Goal: Task Accomplishment & Management: Manage account settings

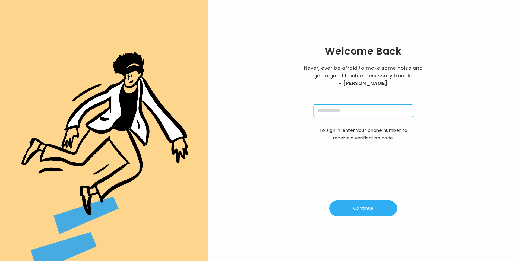
click at [344, 110] on input "tel" at bounding box center [364, 111] width 100 height 12
type input "**********"
click at [363, 205] on button "Continue" at bounding box center [363, 209] width 68 height 16
type input "*"
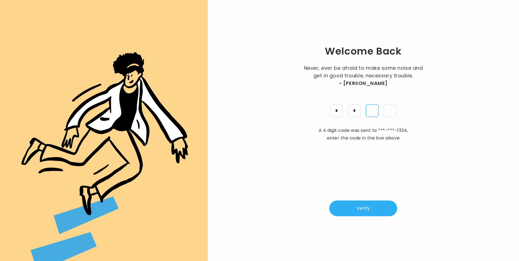
type input "*"
click at [364, 212] on button "Verify" at bounding box center [363, 209] width 68 height 16
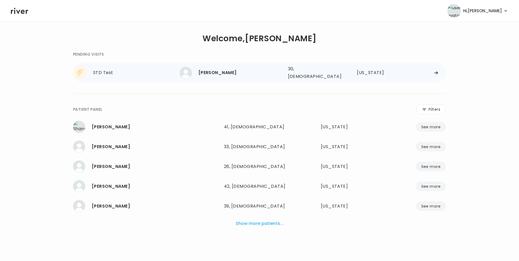
click at [222, 72] on div "AMANDA LYNCH" at bounding box center [241, 73] width 85 height 8
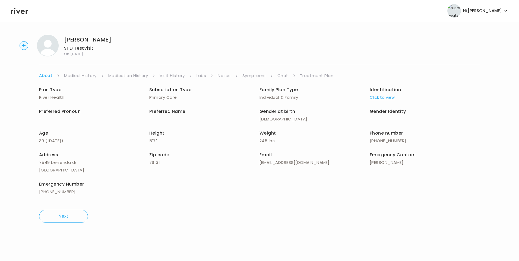
click at [166, 75] on link "Visit History" at bounding box center [172, 76] width 25 height 8
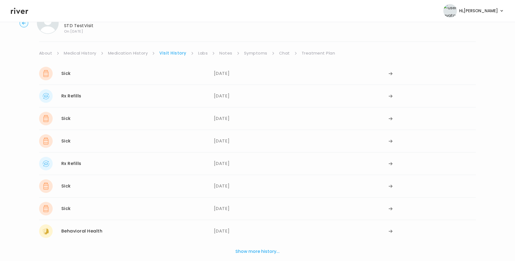
scroll to position [54, 0]
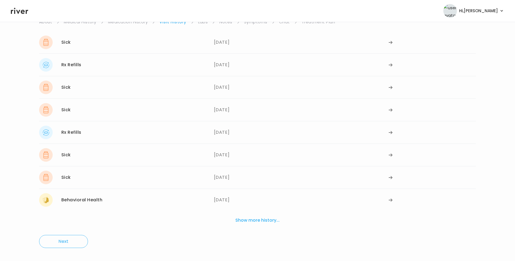
click at [270, 222] on button "Show more history..." at bounding box center [257, 221] width 49 height 12
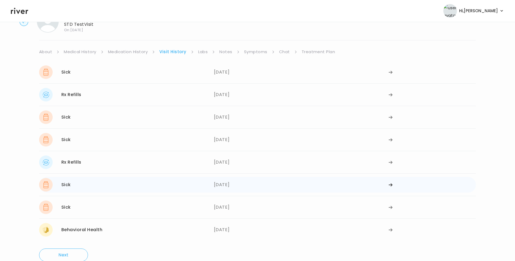
scroll to position [0, 0]
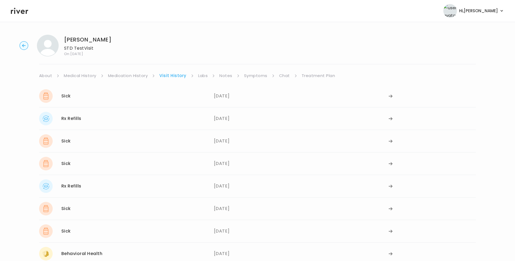
click at [252, 77] on link "Symptoms" at bounding box center [255, 76] width 23 height 8
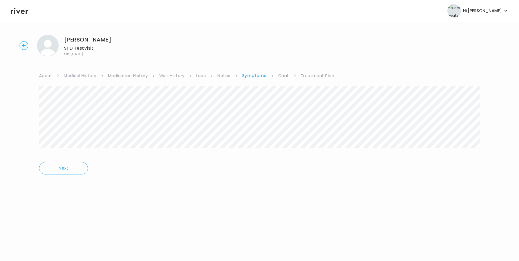
click at [172, 77] on link "Visit History" at bounding box center [171, 76] width 25 height 8
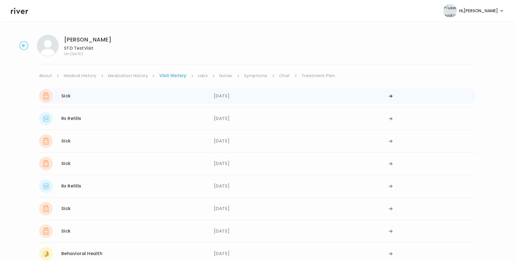
click at [124, 99] on div "Sick 06/26/2025" at bounding box center [126, 96] width 175 height 14
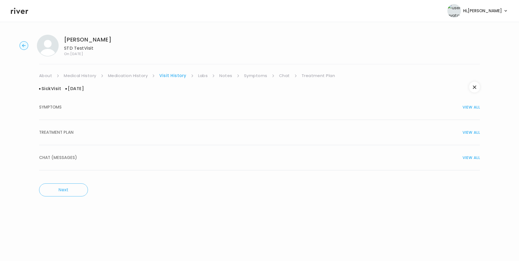
click at [71, 132] on span "TREATMENT PLAN" at bounding box center [56, 133] width 34 height 8
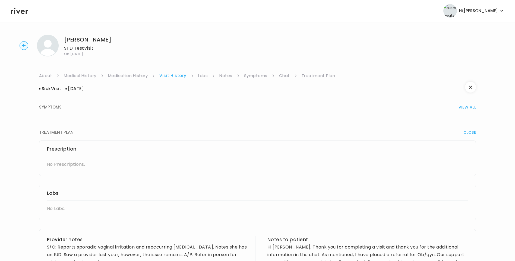
click at [138, 74] on link "Medication History" at bounding box center [128, 76] width 40 height 8
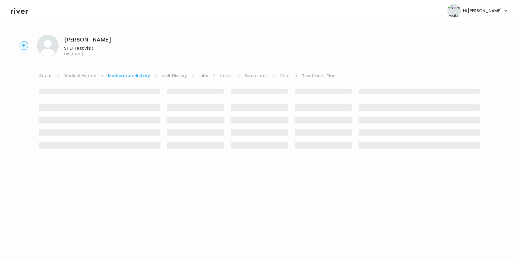
click at [174, 77] on link "Visit History" at bounding box center [174, 76] width 25 height 8
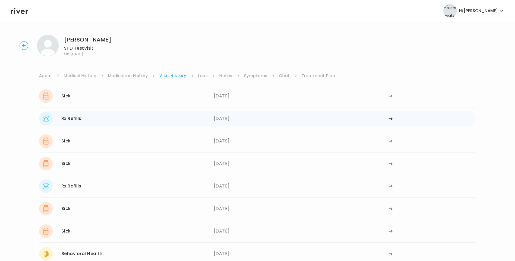
click at [128, 122] on div "Rx Refills 06/26/2025" at bounding box center [126, 119] width 175 height 14
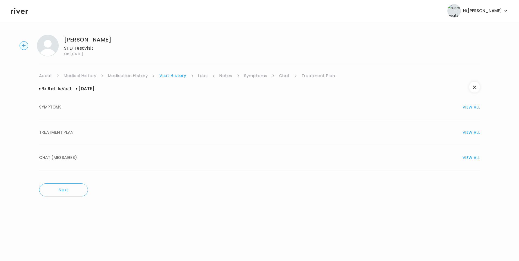
click at [80, 134] on div "TREATMENT PLAN VIEW ALL" at bounding box center [259, 133] width 441 height 8
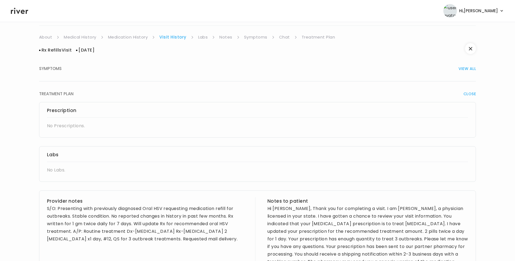
scroll to position [27, 0]
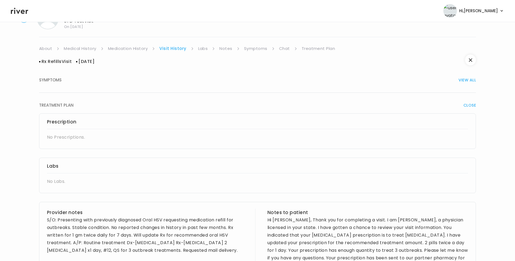
click at [137, 48] on link "Medication History" at bounding box center [128, 49] width 40 height 8
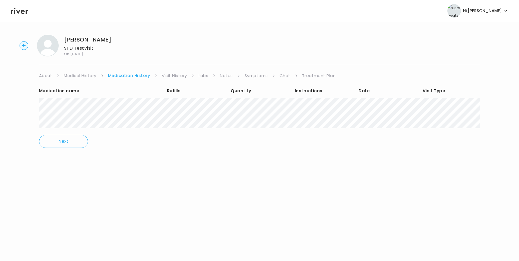
click at [173, 73] on link "Visit History" at bounding box center [174, 76] width 25 height 8
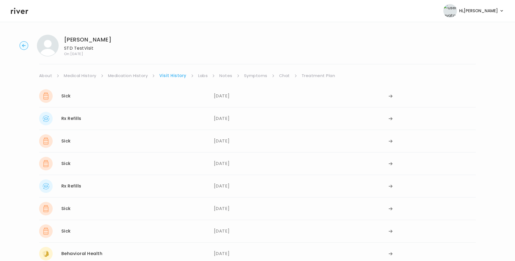
click at [109, 94] on div "Sick 06/26/2025" at bounding box center [126, 96] width 175 height 14
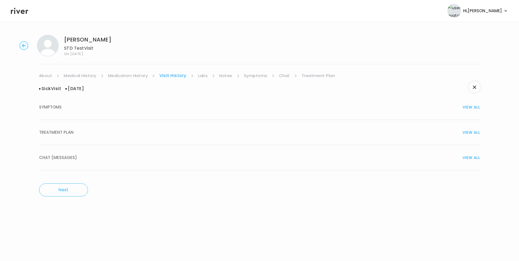
click at [69, 133] on span "TREATMENT PLAN" at bounding box center [56, 133] width 34 height 8
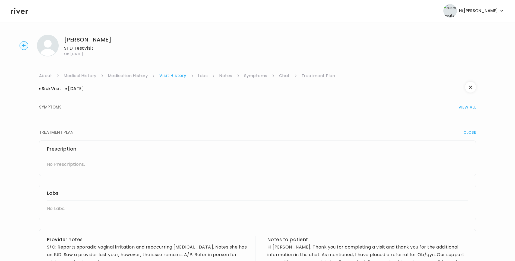
click at [140, 78] on link "Medication History" at bounding box center [128, 76] width 40 height 8
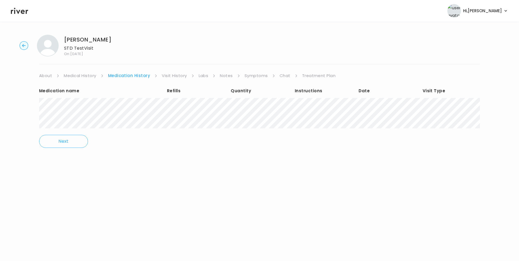
click at [165, 78] on link "Visit History" at bounding box center [174, 76] width 25 height 8
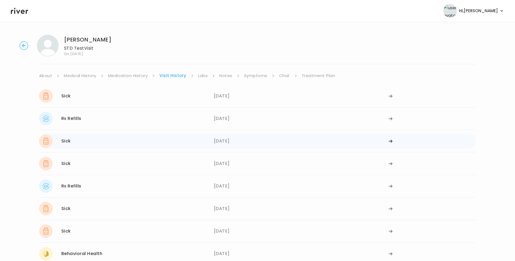
click at [99, 140] on div "Sick 12/30/2024" at bounding box center [126, 141] width 175 height 14
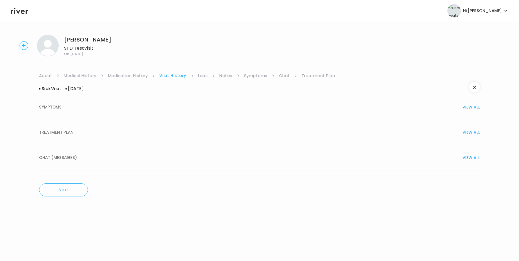
click at [68, 130] on span "TREATMENT PLAN" at bounding box center [56, 133] width 34 height 8
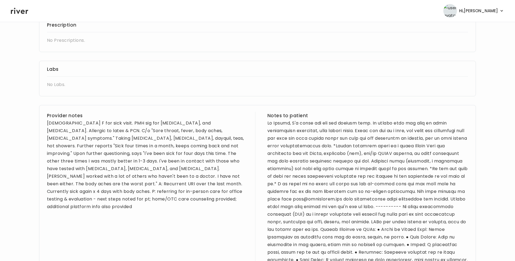
scroll to position [136, 0]
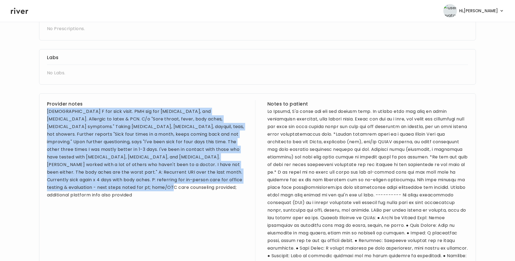
drag, startPoint x: 47, startPoint y: 111, endPoint x: 95, endPoint y: 204, distance: 104.2
copy div "29 yo F for sick visit. PMH sig for depression, anxiety, and low iron. Allergic…"
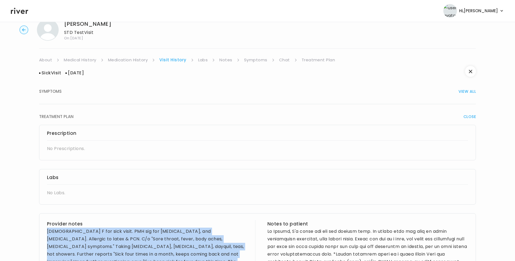
scroll to position [0, 0]
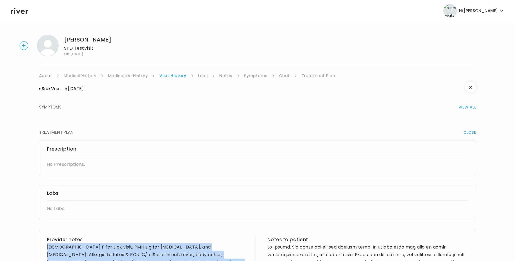
click at [127, 77] on link "Medication History" at bounding box center [128, 76] width 40 height 8
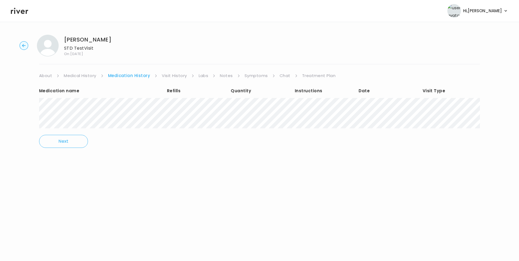
click at [250, 77] on link "Symptoms" at bounding box center [256, 76] width 23 height 8
click at [202, 78] on link "Labs" at bounding box center [201, 76] width 10 height 8
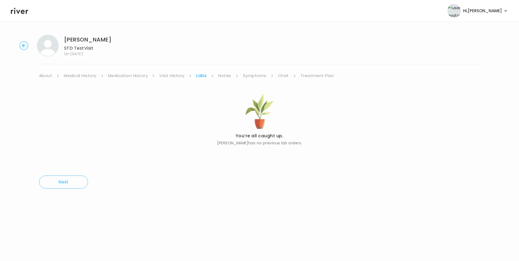
click at [172, 76] on link "Visit History" at bounding box center [171, 76] width 25 height 8
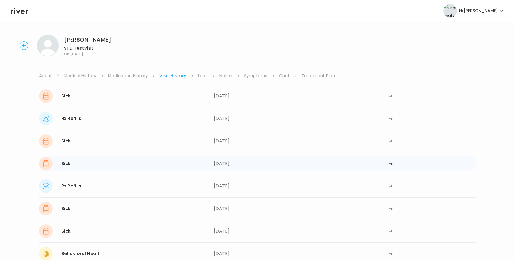
click at [78, 168] on div "Sick 10/26/2023" at bounding box center [126, 164] width 175 height 14
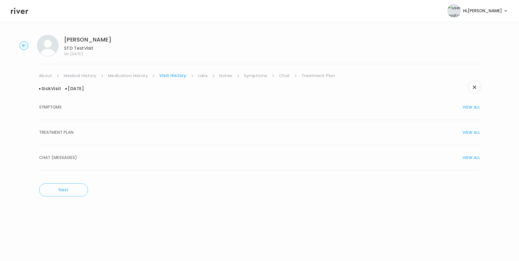
click at [60, 129] on span "TREATMENT PLAN" at bounding box center [56, 133] width 34 height 8
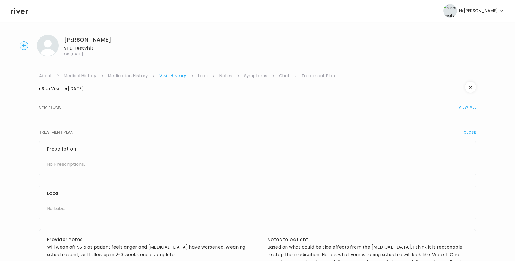
click at [137, 78] on link "Medication History" at bounding box center [128, 76] width 40 height 8
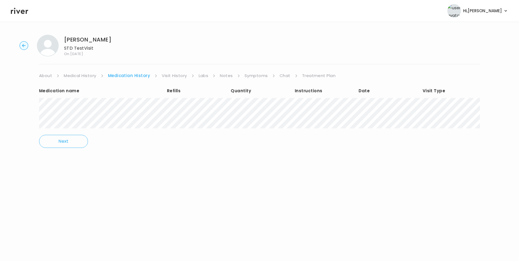
click at [180, 76] on link "Visit History" at bounding box center [174, 76] width 25 height 8
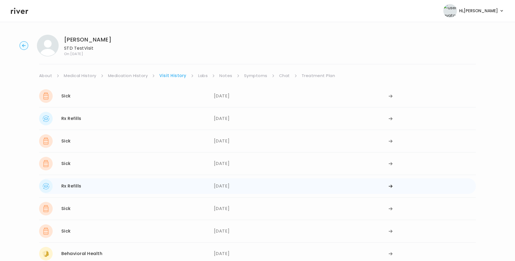
click at [86, 186] on div "Rx Refills 09/19/2023" at bounding box center [126, 187] width 175 height 14
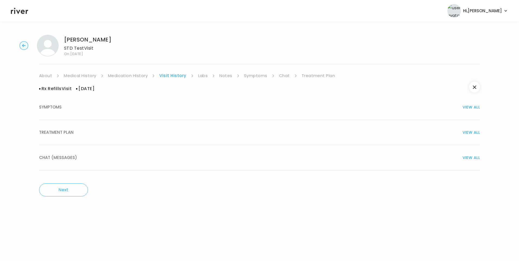
click at [67, 132] on span "TREATMENT PLAN" at bounding box center [56, 133] width 34 height 8
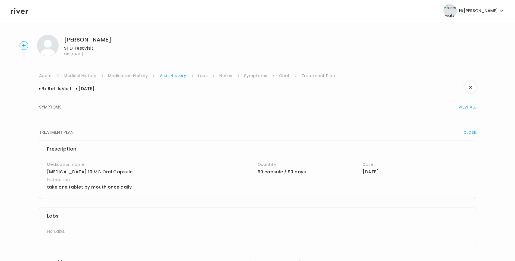
click at [138, 76] on link "Medication History" at bounding box center [128, 76] width 40 height 8
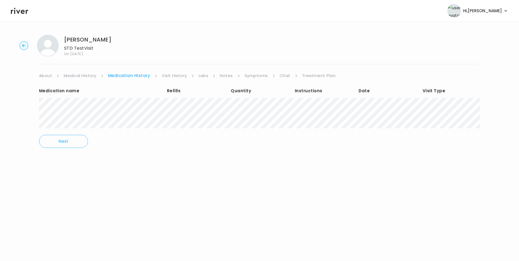
click at [172, 78] on link "Visit History" at bounding box center [174, 76] width 25 height 8
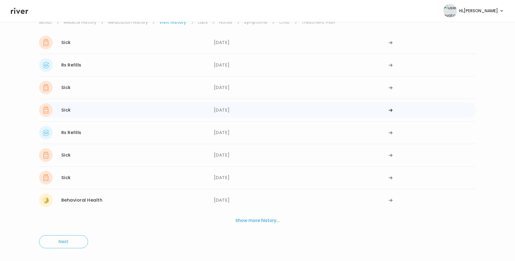
scroll to position [54, 0]
click at [83, 161] on div "Sick 07/22/2023" at bounding box center [126, 155] width 175 height 14
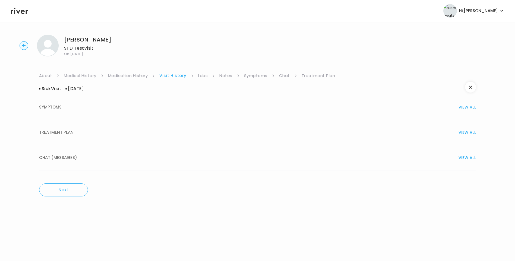
scroll to position [0, 0]
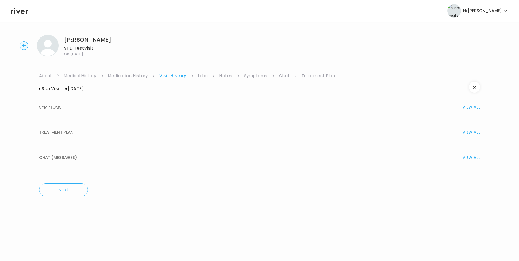
click at [75, 135] on div "TREATMENT PLAN VIEW ALL" at bounding box center [259, 133] width 441 height 8
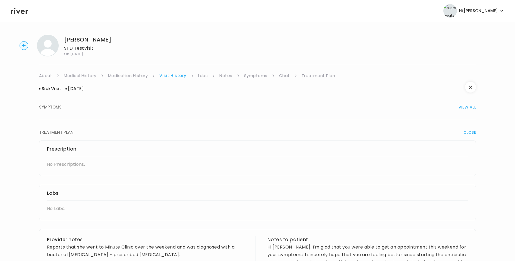
click at [138, 76] on link "Medication History" at bounding box center [128, 76] width 40 height 8
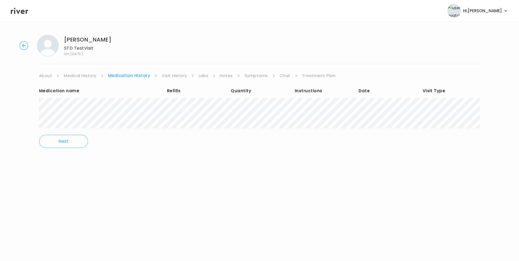
click at [177, 77] on link "Visit History" at bounding box center [174, 76] width 25 height 8
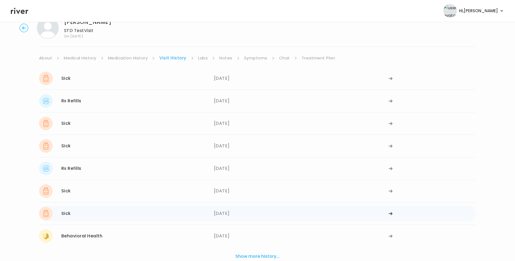
scroll to position [27, 0]
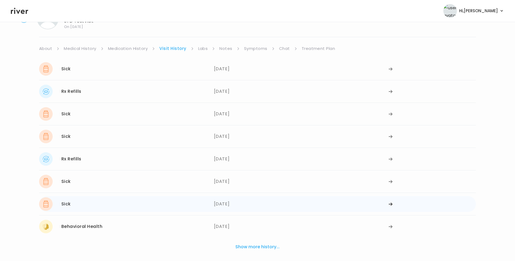
click at [93, 204] on div "Sick 06/13/2023" at bounding box center [126, 204] width 175 height 14
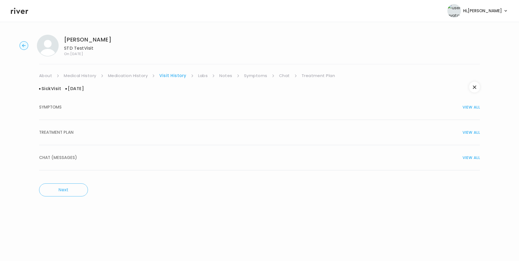
click at [67, 127] on button "TREATMENT PLAN VIEW ALL" at bounding box center [259, 132] width 441 height 25
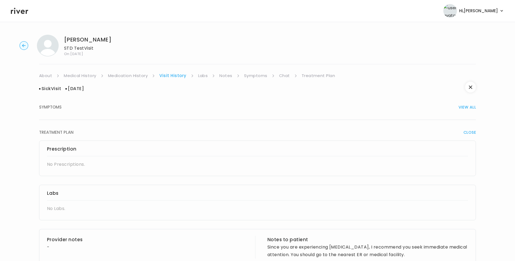
click at [125, 76] on link "Medication History" at bounding box center [128, 76] width 40 height 8
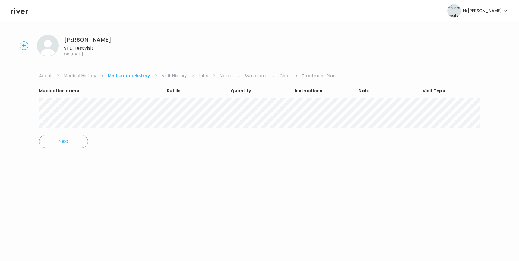
click at [178, 77] on link "Visit History" at bounding box center [174, 76] width 25 height 8
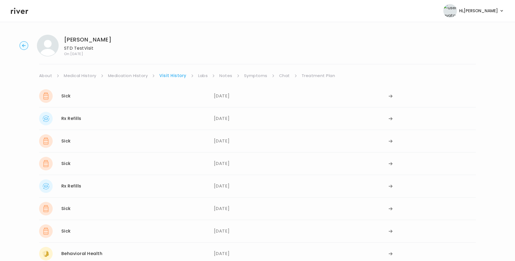
scroll to position [54, 0]
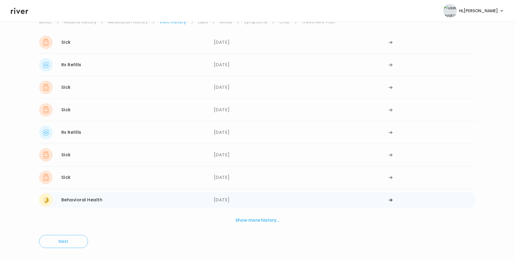
click at [93, 204] on div "Behavioral Health" at bounding box center [81, 200] width 41 height 8
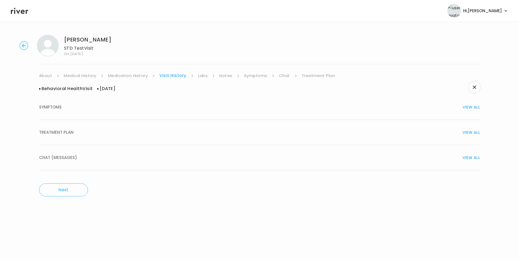
click at [71, 139] on button "TREATMENT PLAN VIEW ALL" at bounding box center [259, 132] width 441 height 25
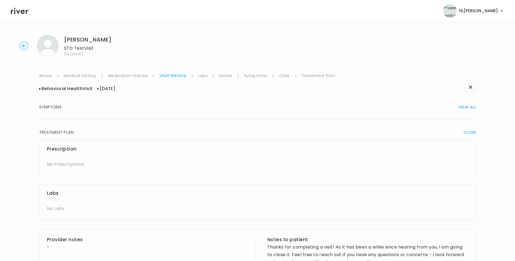
click at [66, 105] on div "SYMPTOMS VIEW ALL" at bounding box center [257, 107] width 437 height 8
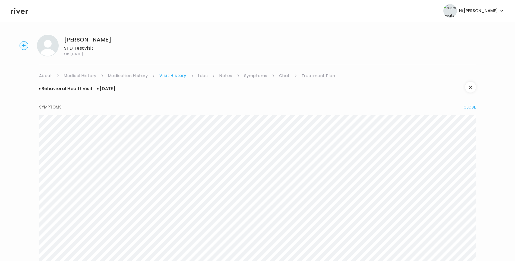
click at [86, 74] on link "Medical History" at bounding box center [80, 76] width 32 height 8
click at [315, 77] on link "Treatment Plan" at bounding box center [319, 76] width 34 height 8
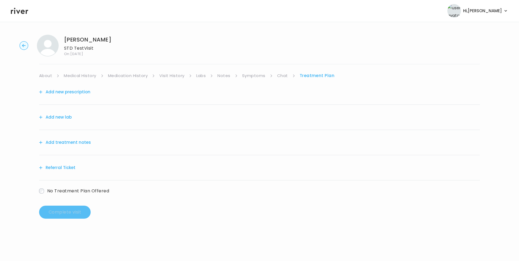
click at [81, 142] on button "Add treatment notes" at bounding box center [65, 143] width 52 height 8
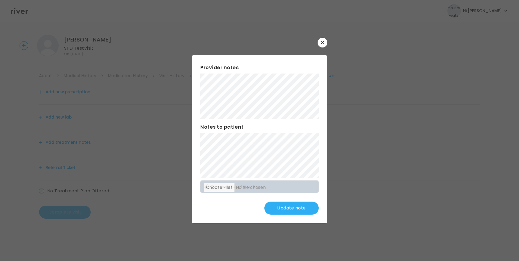
click at [289, 210] on button "Update note" at bounding box center [292, 208] width 54 height 13
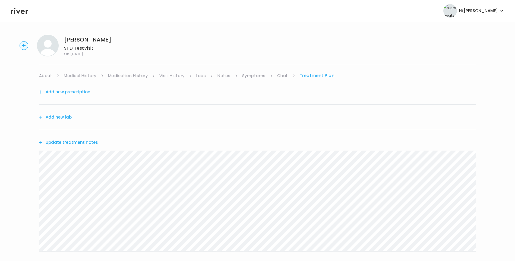
click at [51, 76] on link "About" at bounding box center [45, 76] width 13 height 8
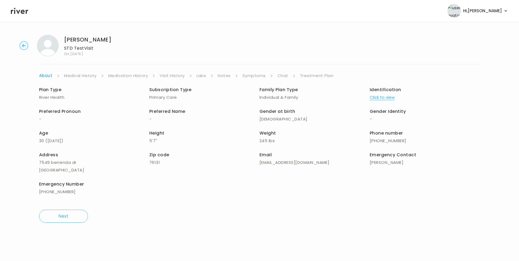
click at [223, 76] on link "Notes" at bounding box center [224, 76] width 13 height 8
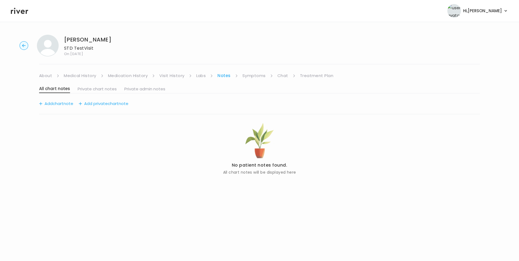
click at [255, 75] on link "Symptoms" at bounding box center [254, 76] width 23 height 8
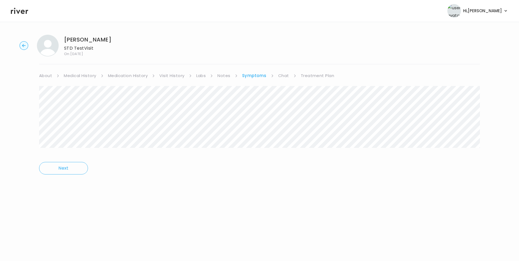
drag, startPoint x: 309, startPoint y: 75, endPoint x: 311, endPoint y: 78, distance: 3.3
click at [309, 75] on link "Treatment Plan" at bounding box center [318, 76] width 34 height 8
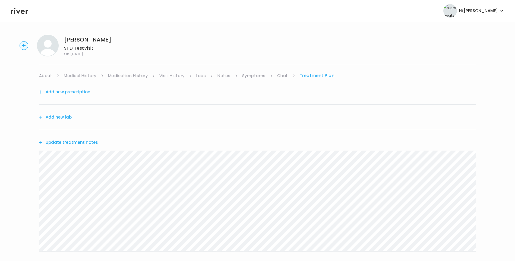
click at [76, 143] on button "Update treatment notes" at bounding box center [68, 143] width 59 height 8
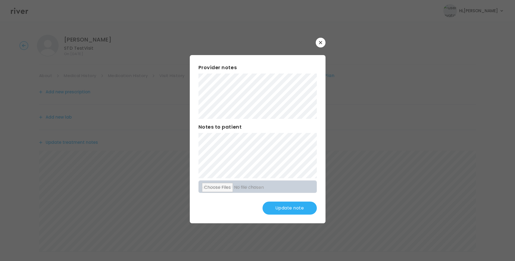
click at [192, 81] on div "Provider notes Notes to patient Click here to attach files Update note" at bounding box center [258, 139] width 136 height 168
click at [304, 208] on button "Update note" at bounding box center [290, 208] width 54 height 13
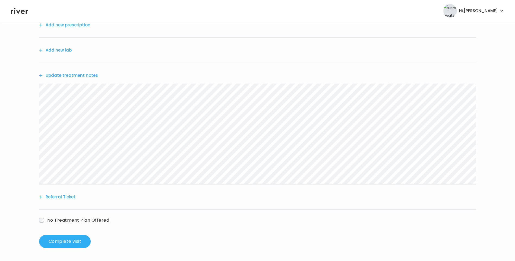
click at [92, 77] on button "Update treatment notes" at bounding box center [68, 76] width 59 height 8
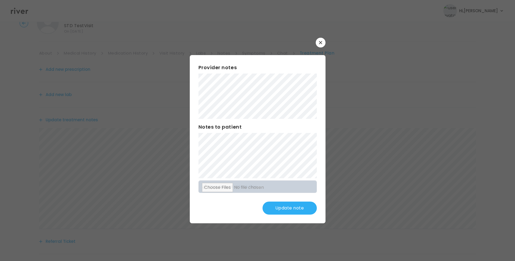
scroll to position [13, 0]
click at [294, 207] on button "Update note" at bounding box center [290, 208] width 54 height 13
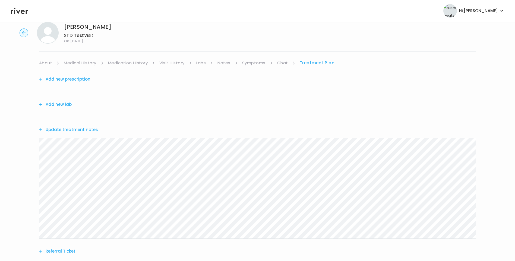
click at [140, 63] on link "Medication History" at bounding box center [128, 63] width 40 height 8
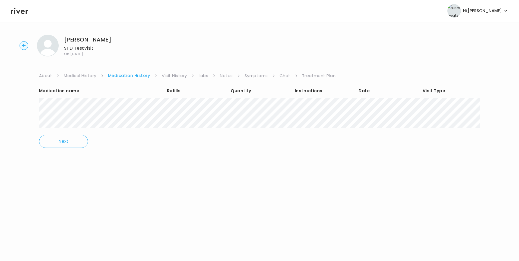
click at [317, 77] on link "Treatment Plan" at bounding box center [319, 76] width 34 height 8
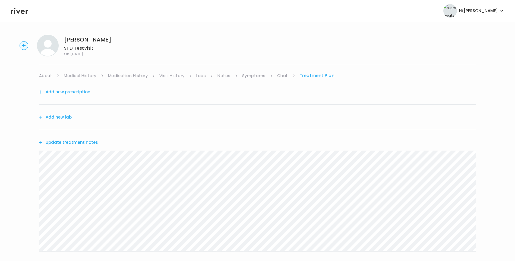
click at [90, 141] on button "Update treatment notes" at bounding box center [68, 143] width 59 height 8
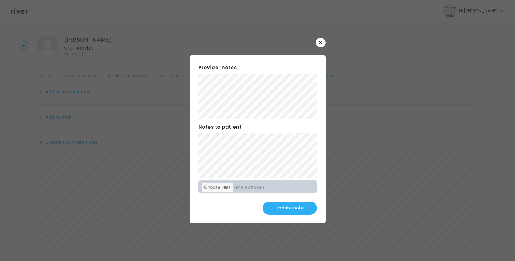
click at [287, 209] on button "Update note" at bounding box center [290, 208] width 54 height 13
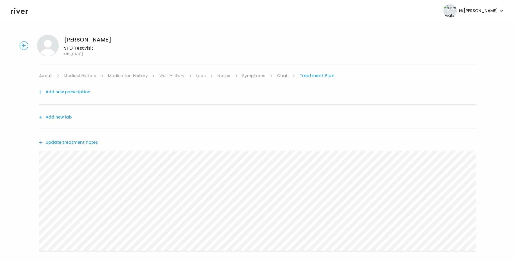
click at [175, 76] on link "Visit History" at bounding box center [171, 76] width 25 height 8
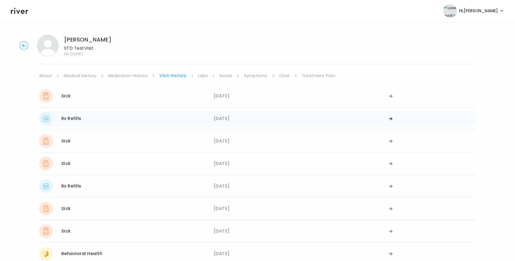
click at [236, 119] on div "06/26/2025" at bounding box center [301, 119] width 175 height 14
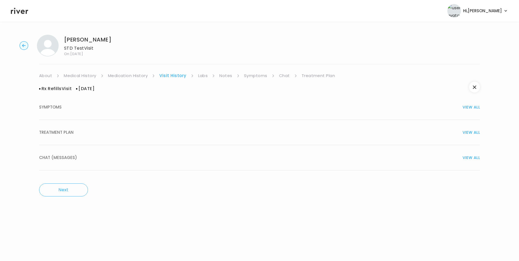
drag, startPoint x: 116, startPoint y: 136, endPoint x: 124, endPoint y: 139, distance: 9.3
click at [116, 136] on div "TREATMENT PLAN VIEW ALL" at bounding box center [259, 133] width 441 height 8
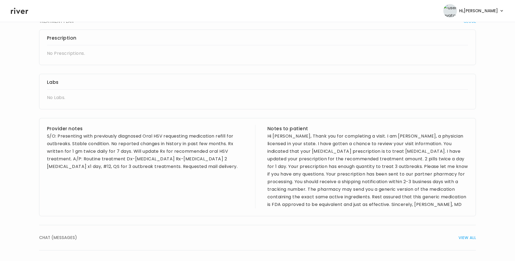
scroll to position [31, 0]
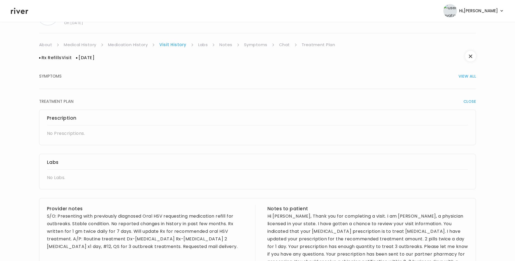
click at [134, 46] on link "Medication History" at bounding box center [128, 45] width 40 height 8
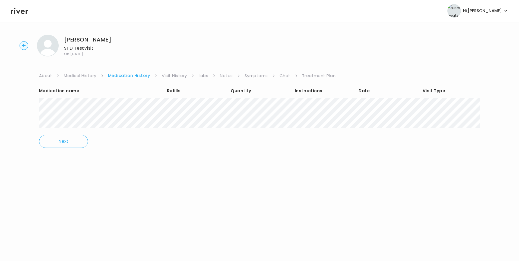
click at [316, 75] on link "Treatment Plan" at bounding box center [319, 76] width 34 height 8
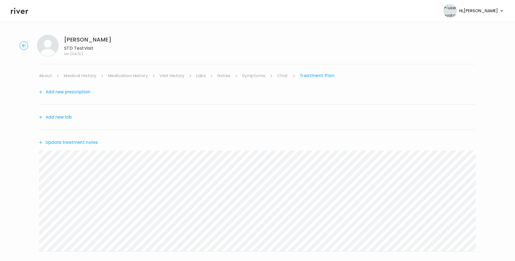
click at [170, 71] on div "AMANDA LYNCH STD Test Visit On: 14 Aug 2025 About Medical History Medication Hi…" at bounding box center [257, 174] width 515 height 289
drag, startPoint x: 174, startPoint y: 75, endPoint x: 175, endPoint y: 78, distance: 4.0
click at [173, 75] on link "Visit History" at bounding box center [171, 76] width 25 height 8
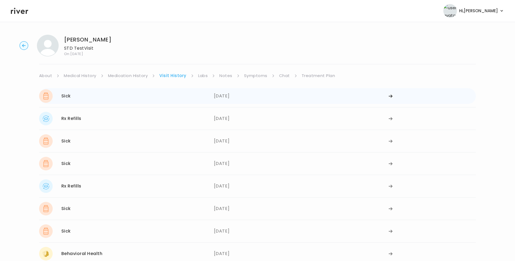
click at [219, 97] on div "06/26/2025" at bounding box center [301, 96] width 175 height 14
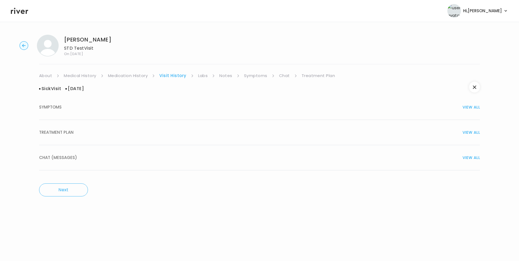
click at [95, 131] on div "TREATMENT PLAN VIEW ALL" at bounding box center [259, 133] width 441 height 8
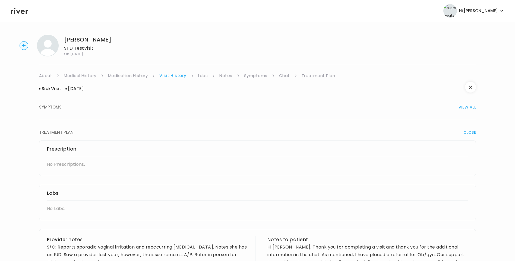
drag, startPoint x: 88, startPoint y: 112, endPoint x: 93, endPoint y: 114, distance: 5.8
click at [89, 112] on button "SYMPTOMS VIEW ALL" at bounding box center [257, 107] width 437 height 25
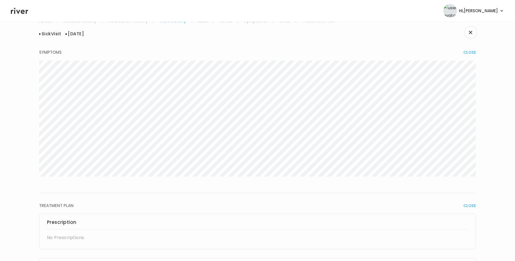
scroll to position [54, 0]
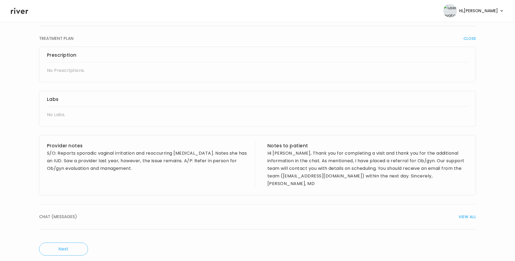
click at [104, 204] on button "CHAT (MESSAGES) VIEW ALL" at bounding box center [257, 216] width 437 height 25
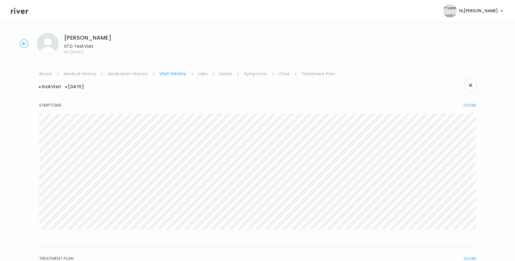
scroll to position [0, 0]
click at [318, 75] on link "Treatment Plan" at bounding box center [319, 76] width 34 height 8
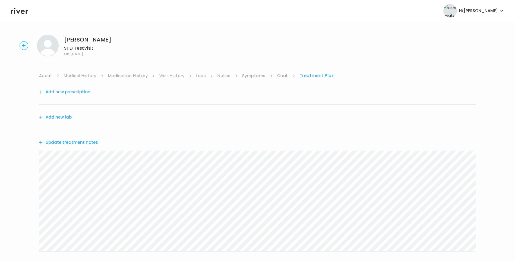
click at [84, 146] on button "Update treatment notes" at bounding box center [68, 143] width 59 height 8
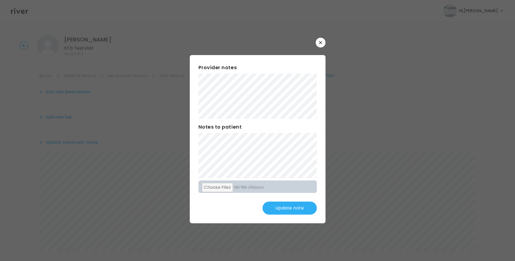
click at [285, 210] on button "Update note" at bounding box center [290, 208] width 54 height 13
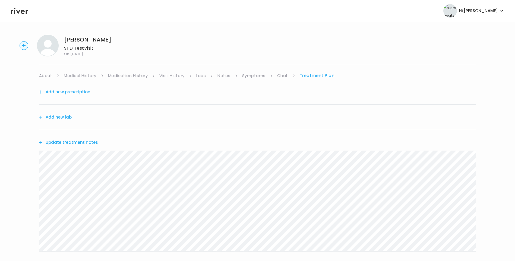
click at [82, 139] on button "Update treatment notes" at bounding box center [68, 143] width 59 height 8
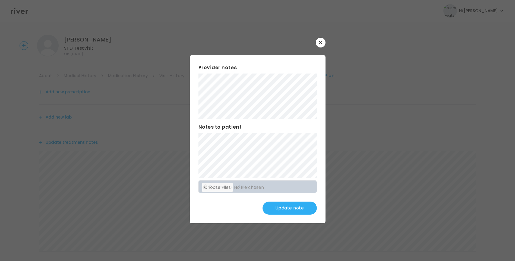
click at [297, 208] on button "Update note" at bounding box center [290, 208] width 54 height 13
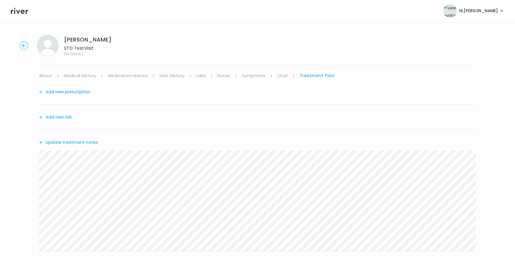
click at [64, 119] on button "Add new lab" at bounding box center [55, 118] width 33 height 8
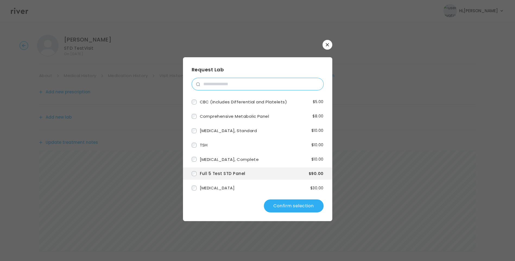
click at [224, 86] on input "search" at bounding box center [261, 84] width 123 height 12
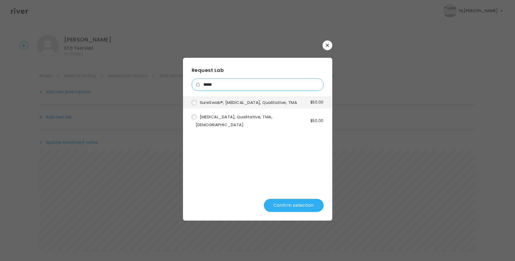
type input "*****"
click at [297, 203] on button "Confirm selection" at bounding box center [294, 205] width 60 height 13
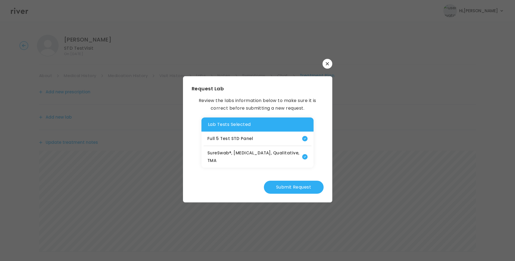
click at [296, 188] on button "Submit Request" at bounding box center [294, 187] width 60 height 13
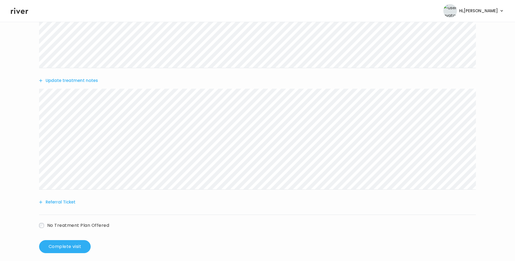
scroll to position [109, 0]
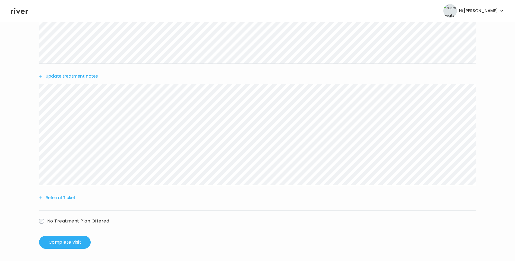
click at [74, 77] on button "Update treatment notes" at bounding box center [68, 77] width 59 height 8
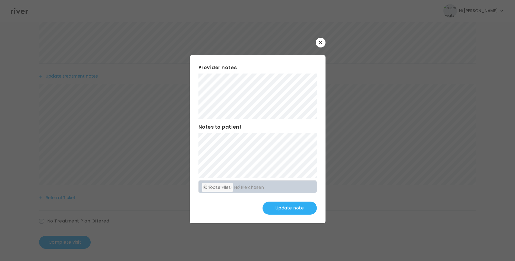
click at [295, 210] on button "Update note" at bounding box center [290, 208] width 54 height 13
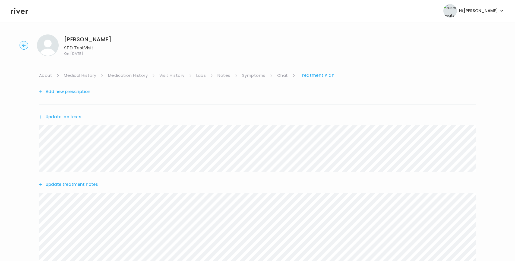
scroll to position [0, 0]
click at [171, 76] on link "Visit History" at bounding box center [171, 76] width 25 height 8
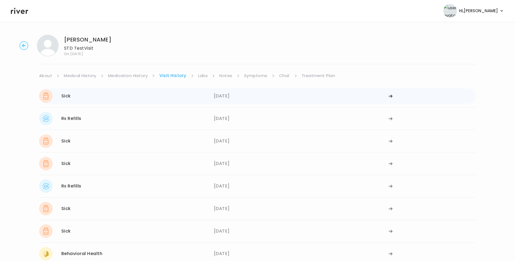
click at [143, 102] on div "Sick 06/26/2025" at bounding box center [126, 96] width 175 height 14
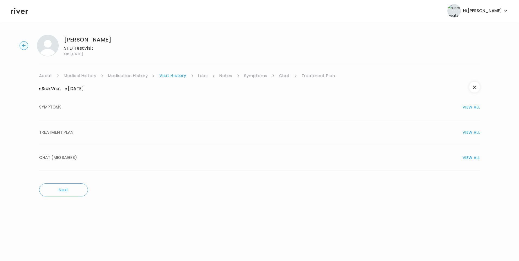
drag, startPoint x: 89, startPoint y: 132, endPoint x: 99, endPoint y: 136, distance: 9.8
click at [90, 132] on div "TREATMENT PLAN VIEW ALL" at bounding box center [259, 133] width 441 height 8
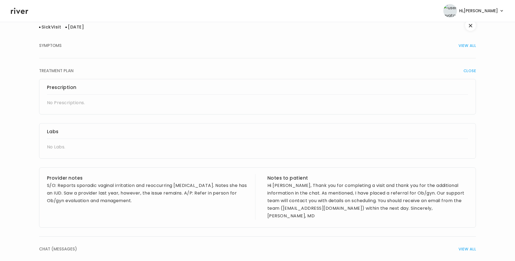
scroll to position [81, 0]
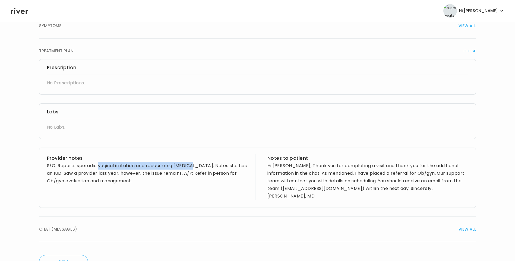
drag, startPoint x: 98, startPoint y: 166, endPoint x: 189, endPoint y: 166, distance: 91.0
click at [189, 166] on div "S/O: Reports sporadic vaginal irritation and reoccurring fissure. Notes she has…" at bounding box center [147, 173] width 201 height 23
copy div "vaginal irritation and reoccurring fissure"
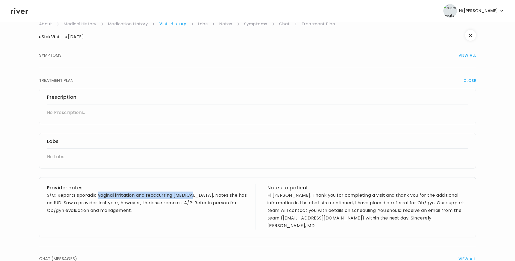
scroll to position [0, 0]
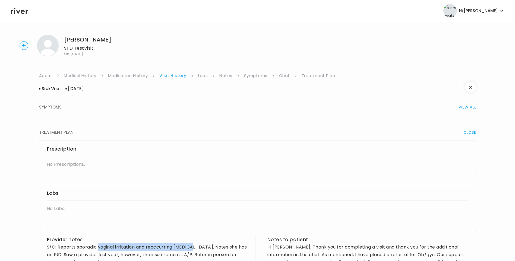
click at [326, 77] on link "Treatment Plan" at bounding box center [319, 76] width 34 height 8
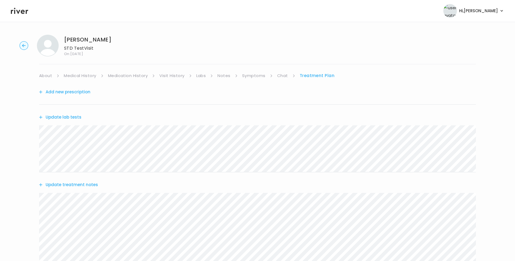
click at [89, 181] on button "Update treatment notes" at bounding box center [68, 185] width 59 height 8
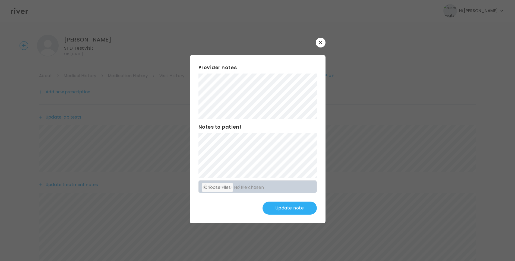
click at [291, 211] on button "Update note" at bounding box center [290, 208] width 54 height 13
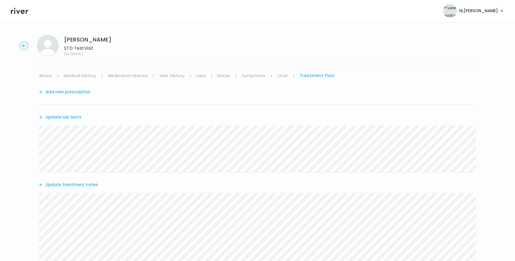
drag, startPoint x: 254, startPoint y: 77, endPoint x: 259, endPoint y: 77, distance: 4.3
click at [254, 77] on link "Symptoms" at bounding box center [253, 76] width 23 height 8
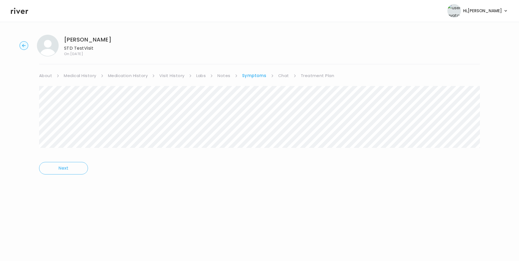
click at [312, 75] on link "Treatment Plan" at bounding box center [318, 76] width 34 height 8
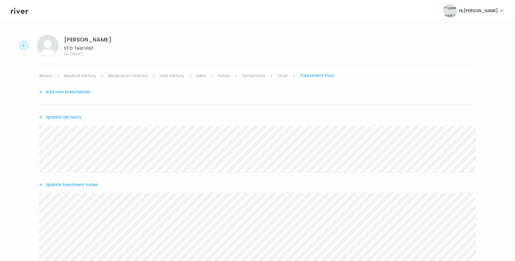
click at [177, 77] on link "Visit History" at bounding box center [171, 76] width 25 height 8
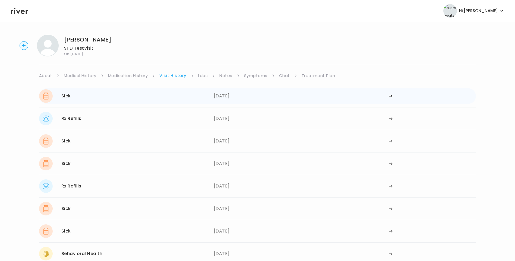
click at [139, 98] on div "Sick 06/26/2025" at bounding box center [126, 96] width 175 height 14
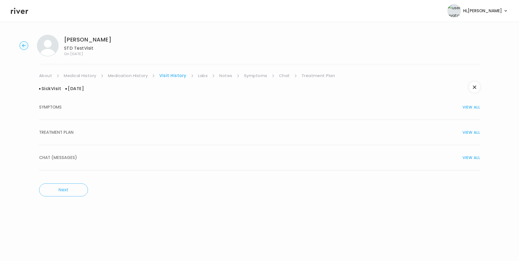
click at [73, 134] on span "TREATMENT PLAN" at bounding box center [56, 133] width 34 height 8
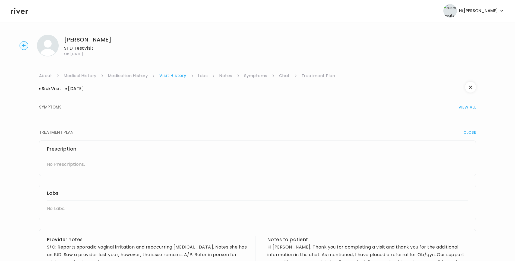
click at [62, 108] on div "SYMPTOMS VIEW ALL" at bounding box center [257, 107] width 437 height 8
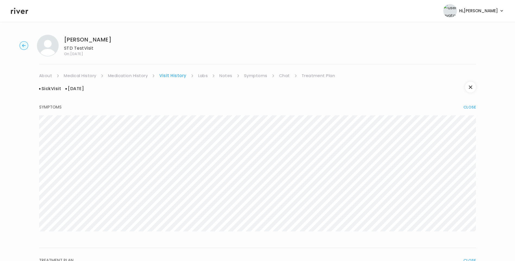
click at [136, 77] on link "Medication History" at bounding box center [128, 76] width 40 height 8
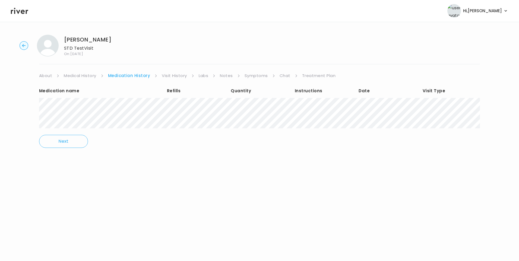
drag, startPoint x: 260, startPoint y: 75, endPoint x: 263, endPoint y: 76, distance: 4.0
click at [260, 75] on link "Symptoms" at bounding box center [256, 76] width 23 height 8
click at [317, 76] on link "Treatment Plan" at bounding box center [318, 76] width 34 height 8
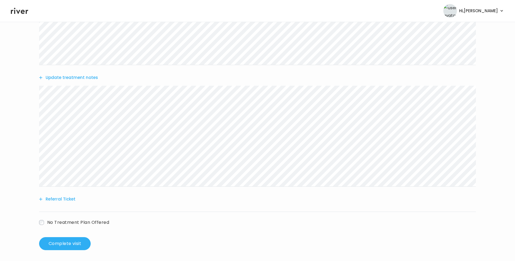
scroll to position [109, 0]
click at [86, 75] on button "Update treatment notes" at bounding box center [68, 76] width 59 height 8
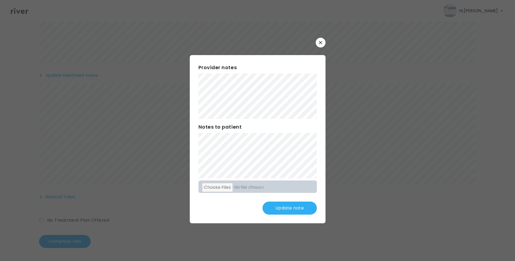
click at [290, 210] on button "Update note" at bounding box center [290, 208] width 54 height 13
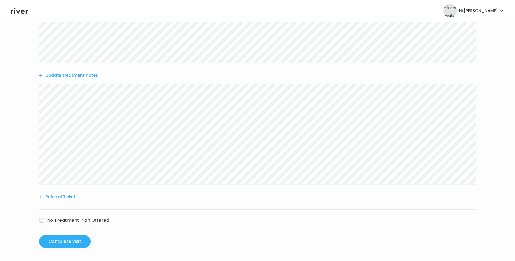
click at [70, 78] on button "Update treatment notes" at bounding box center [68, 76] width 59 height 8
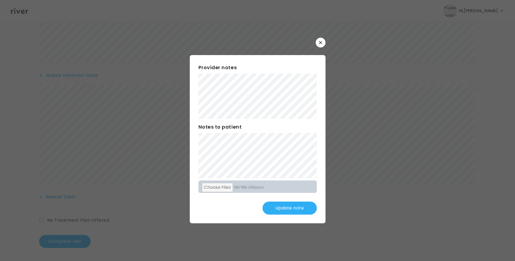
click at [292, 210] on button "Update note" at bounding box center [290, 208] width 54 height 13
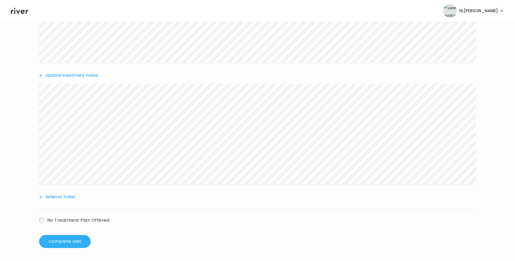
click at [82, 78] on button "Update treatment notes" at bounding box center [68, 76] width 59 height 8
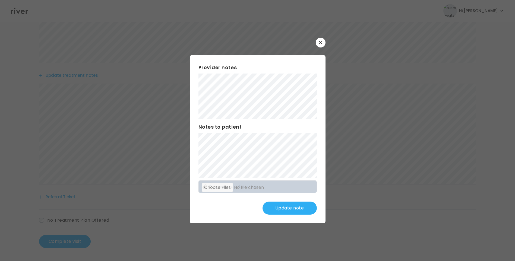
click at [295, 209] on button "Update note" at bounding box center [290, 208] width 54 height 13
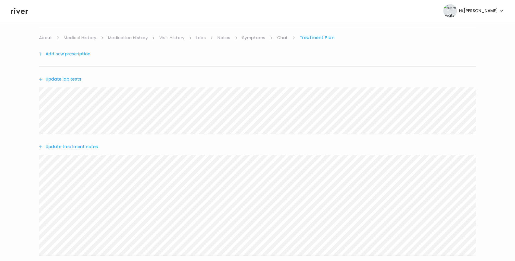
scroll to position [0, 0]
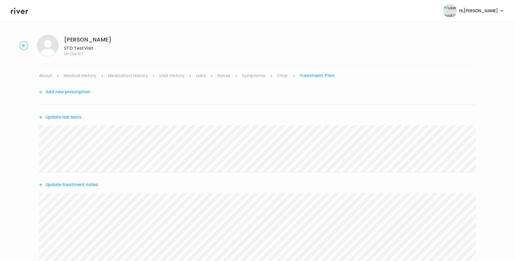
click at [52, 76] on li "About" at bounding box center [49, 76] width 20 height 8
click at [49, 76] on link "About" at bounding box center [45, 76] width 13 height 8
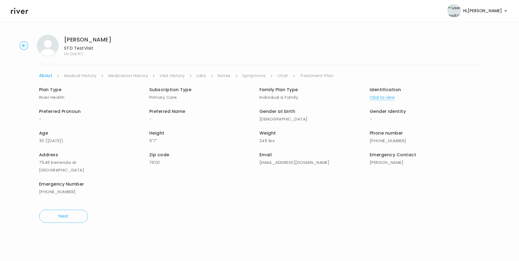
click at [321, 75] on link "Treatment Plan" at bounding box center [317, 76] width 34 height 8
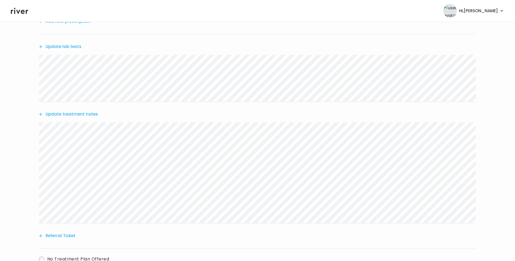
scroll to position [109, 0]
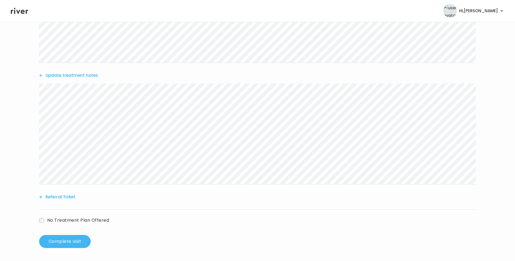
click at [75, 239] on button "Complete visit" at bounding box center [65, 241] width 52 height 13
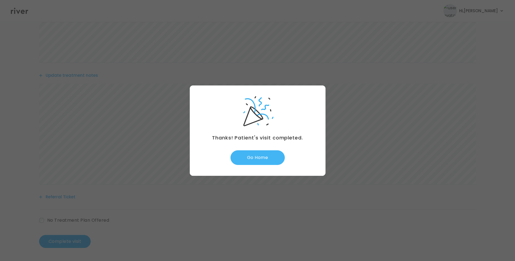
click at [261, 156] on button "Go Home" at bounding box center [258, 157] width 54 height 15
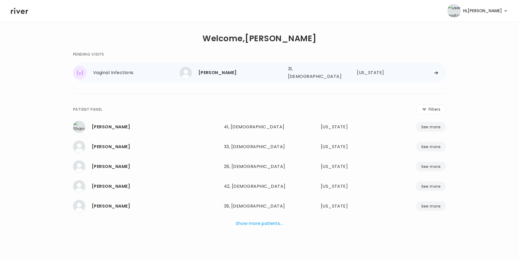
click at [202, 74] on div "[PERSON_NAME]" at bounding box center [241, 73] width 85 height 8
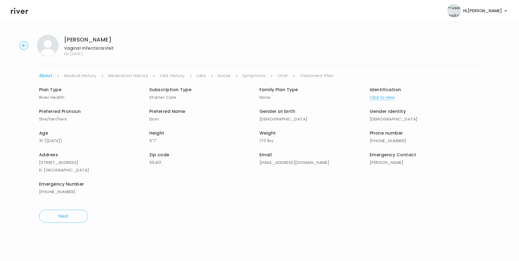
click at [180, 77] on link "Visit History" at bounding box center [172, 76] width 25 height 8
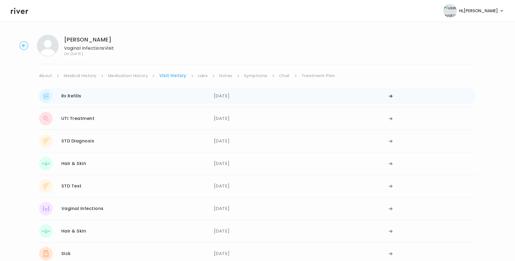
click at [93, 95] on div "Rx Refills 08/13/2025" at bounding box center [126, 96] width 175 height 14
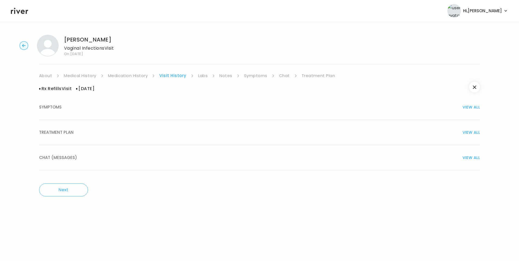
drag, startPoint x: 71, startPoint y: 131, endPoint x: 101, endPoint y: 158, distance: 40.4
click at [71, 130] on span "TREATMENT PLAN" at bounding box center [56, 133] width 34 height 8
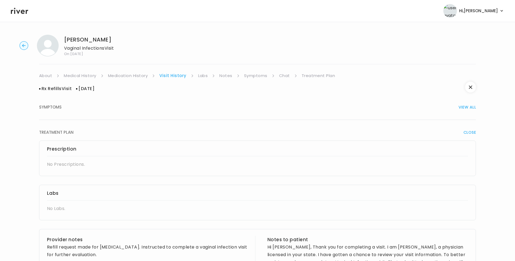
click at [58, 111] on span "SYMPTOMS" at bounding box center [50, 107] width 23 height 8
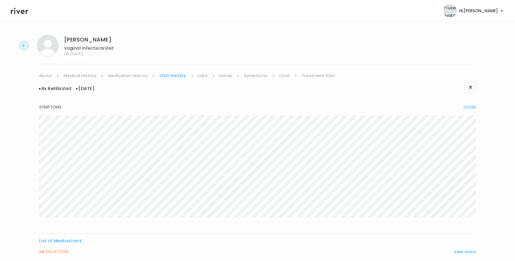
click at [134, 76] on link "Medication History" at bounding box center [128, 76] width 40 height 8
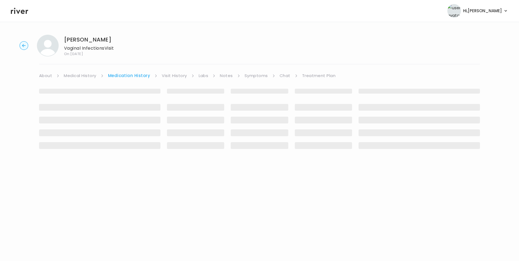
click at [178, 75] on link "Visit History" at bounding box center [174, 76] width 25 height 8
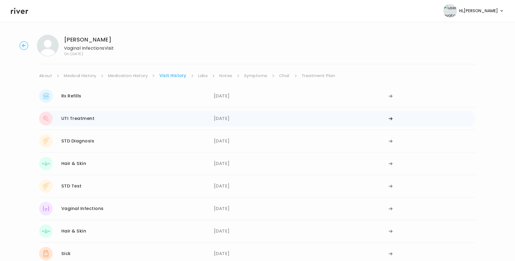
click at [220, 120] on div "06/25/2025" at bounding box center [301, 119] width 175 height 14
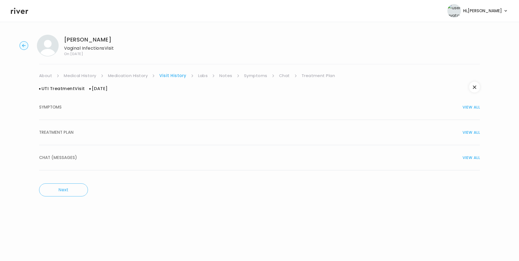
click at [66, 132] on span "TREATMENT PLAN" at bounding box center [56, 133] width 34 height 8
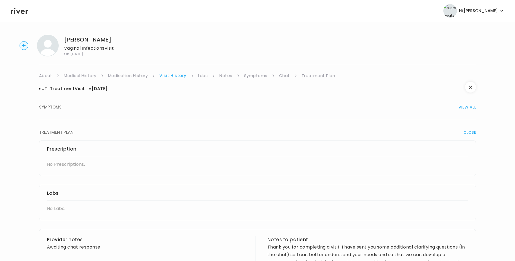
click at [134, 74] on link "Medication History" at bounding box center [128, 76] width 40 height 8
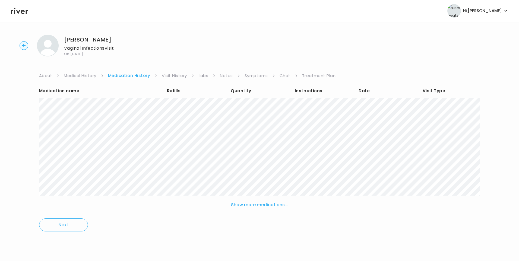
click at [174, 78] on link "Visit History" at bounding box center [174, 76] width 25 height 8
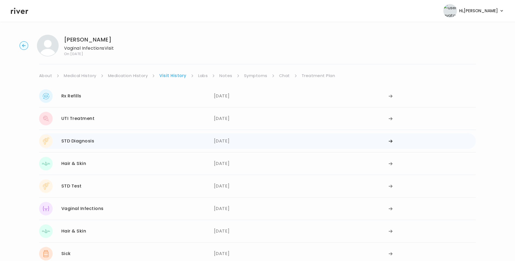
click at [117, 140] on div "STD Diagnosis 06/18/2025" at bounding box center [126, 141] width 175 height 14
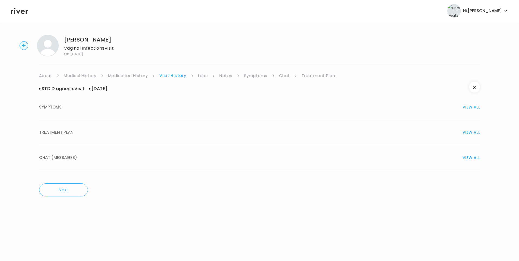
click at [69, 133] on span "TREATMENT PLAN" at bounding box center [56, 133] width 34 height 8
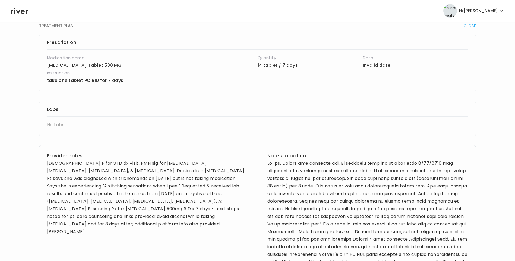
scroll to position [109, 0]
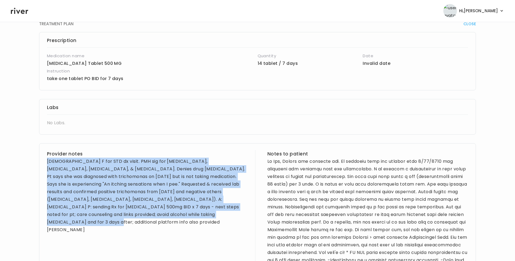
drag, startPoint x: 48, startPoint y: 161, endPoint x: 174, endPoint y: 213, distance: 136.1
click at [174, 213] on div "30 yo F for STD dx visit. PMH sig for herpes, hemorrhoids, eczema, & seasonal a…" at bounding box center [147, 196] width 201 height 76
copy div "30 yo F for STD dx visit. PMH sig for herpes, hemorrhoids, eczema, & seasonal a…"
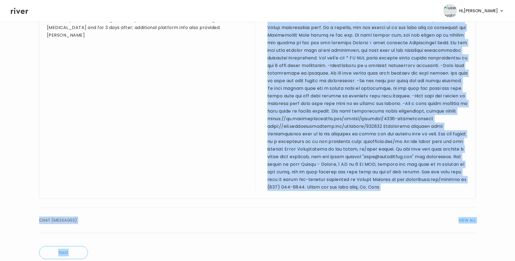
scroll to position [322, 0]
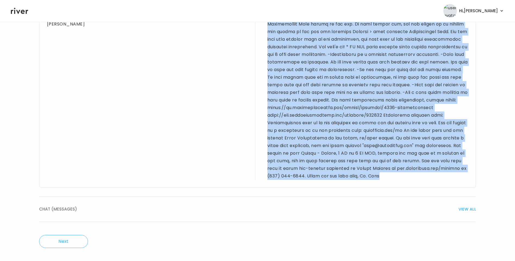
drag, startPoint x: 272, startPoint y: 161, endPoint x: 457, endPoint y: 178, distance: 185.5
click at [457, 178] on div at bounding box center [368, 66] width 201 height 228
drag, startPoint x: 457, startPoint y: 178, endPoint x: 424, endPoint y: 147, distance: 45.3
copy div "Hi Dom, Thanks for reaching out. We received your lab results from 6/14/2025 an…"
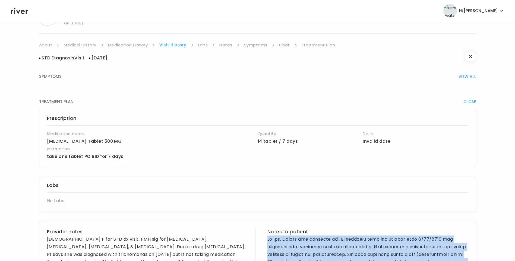
scroll to position [0, 0]
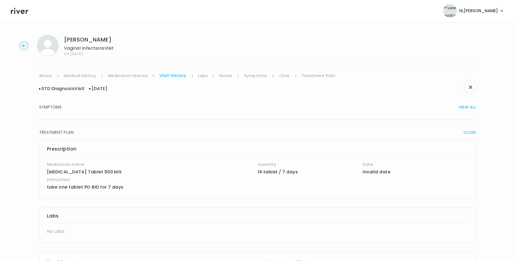
click at [319, 76] on link "Treatment Plan" at bounding box center [319, 76] width 34 height 8
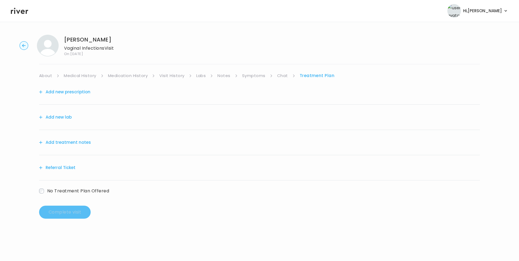
click at [75, 143] on button "Add treatment notes" at bounding box center [65, 143] width 52 height 8
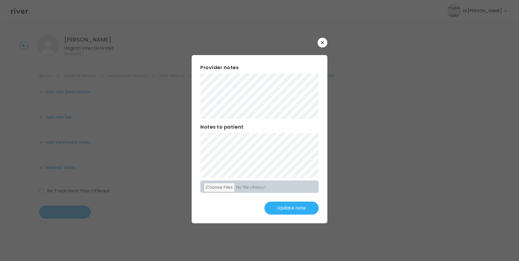
click at [284, 209] on button "Update note" at bounding box center [292, 208] width 54 height 13
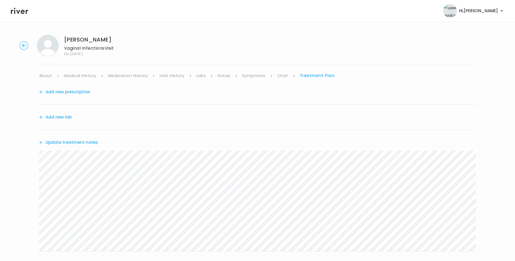
click at [257, 75] on link "Symptoms" at bounding box center [253, 76] width 23 height 8
click at [178, 74] on link "Visit History" at bounding box center [171, 76] width 25 height 8
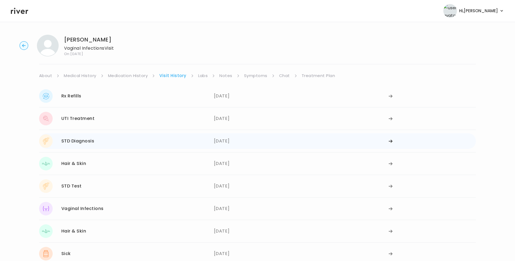
click at [229, 136] on div "[DATE]" at bounding box center [301, 141] width 175 height 14
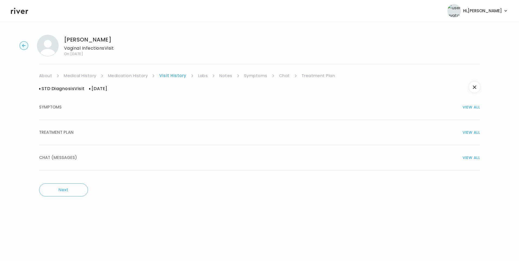
drag, startPoint x: 70, startPoint y: 133, endPoint x: 105, endPoint y: 136, distance: 34.9
click at [71, 133] on span "TREATMENT PLAN" at bounding box center [56, 133] width 34 height 8
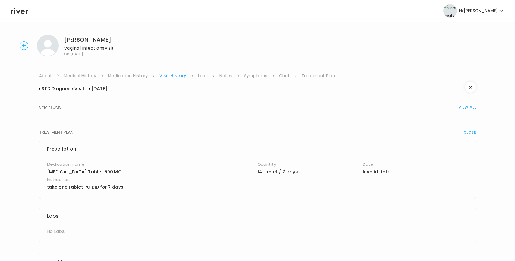
click at [137, 76] on link "Medication History" at bounding box center [128, 76] width 40 height 8
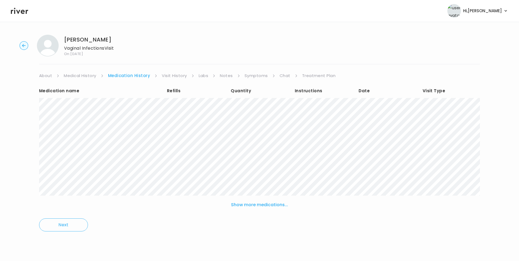
click at [176, 76] on link "Visit History" at bounding box center [174, 76] width 25 height 8
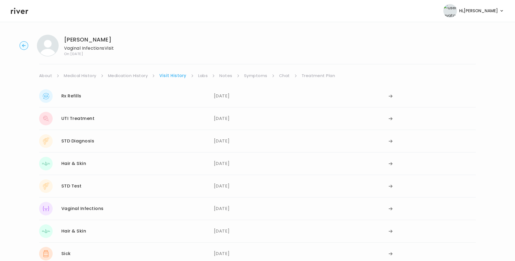
click at [207, 191] on div "STD Test 06/03/2025" at bounding box center [126, 187] width 175 height 14
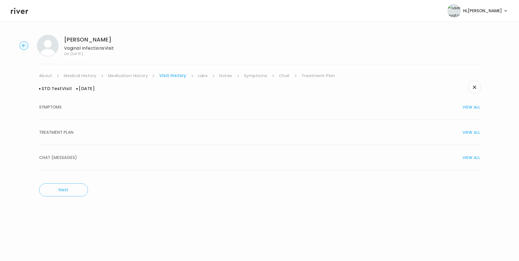
drag, startPoint x: 81, startPoint y: 133, endPoint x: 140, endPoint y: 147, distance: 61.3
click at [81, 134] on div "TREATMENT PLAN VIEW ALL" at bounding box center [259, 133] width 441 height 8
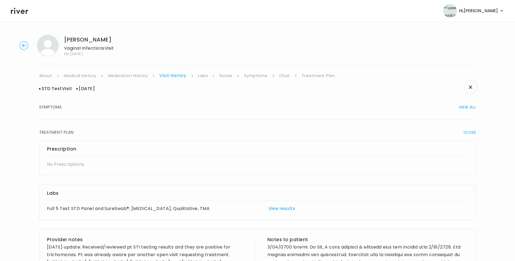
click at [201, 74] on link "Labs" at bounding box center [203, 76] width 10 height 8
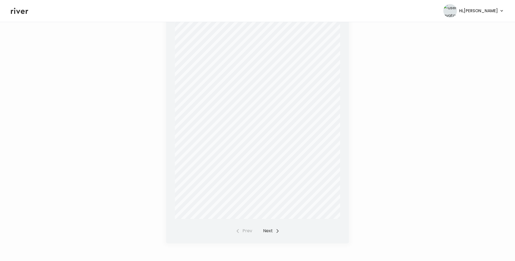
scroll to position [125, 0]
click at [269, 225] on button "Next" at bounding box center [271, 225] width 17 height 8
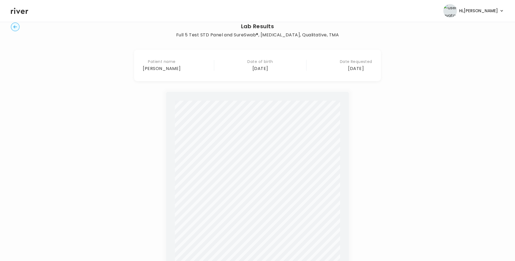
scroll to position [0, 0]
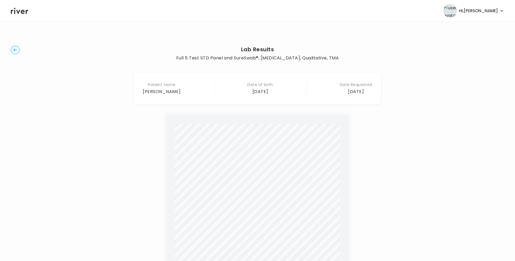
click at [17, 51] on circle "button" at bounding box center [15, 50] width 8 height 8
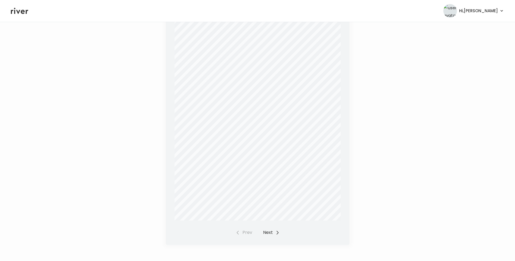
scroll to position [126, 0]
click at [270, 222] on button "Next" at bounding box center [271, 225] width 17 height 8
click at [247, 226] on button "Prev" at bounding box center [244, 225] width 17 height 8
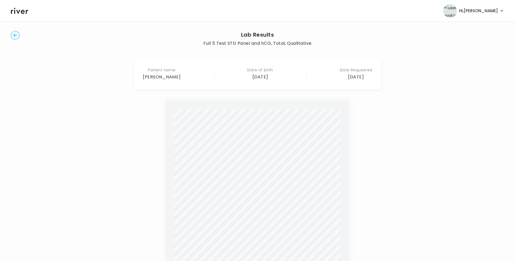
scroll to position [0, 0]
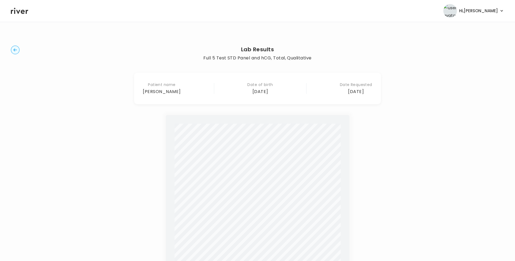
click at [16, 49] on circle "button" at bounding box center [15, 50] width 8 height 8
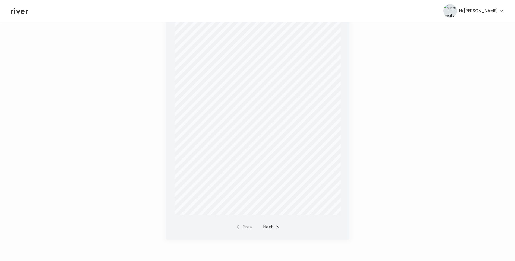
scroll to position [126, 0]
click at [270, 224] on button "Next" at bounding box center [271, 225] width 17 height 8
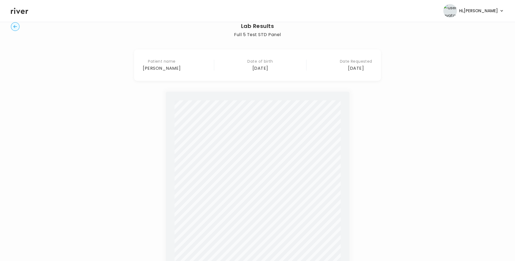
scroll to position [17, 0]
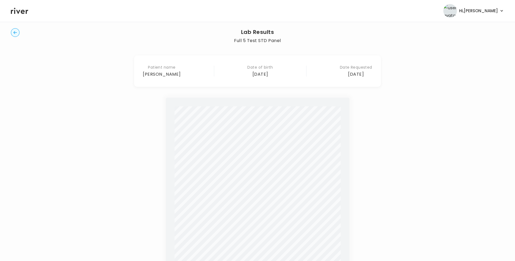
click at [12, 30] on icon "button" at bounding box center [15, 32] width 9 height 9
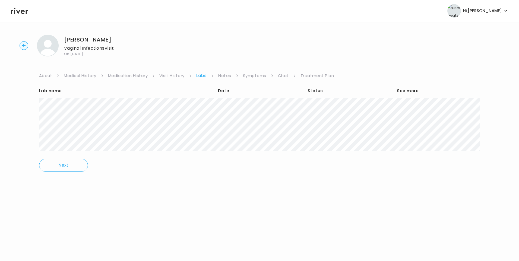
click at [170, 78] on link "Visit History" at bounding box center [171, 76] width 25 height 8
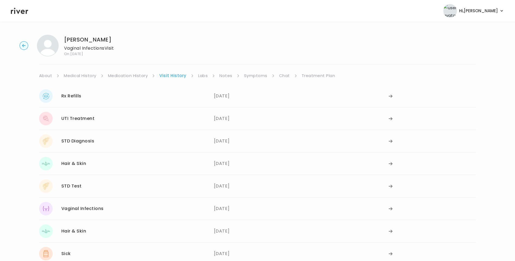
click at [144, 75] on link "Medication History" at bounding box center [128, 76] width 40 height 8
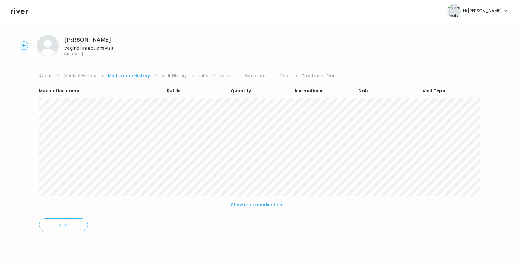
click at [263, 206] on button "Show more medications..." at bounding box center [259, 205] width 61 height 12
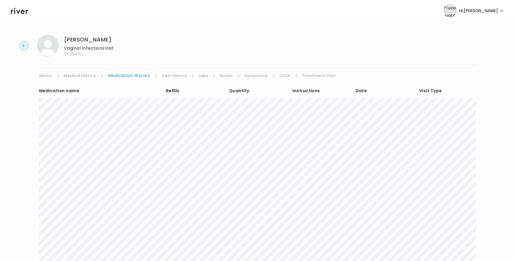
click at [173, 75] on link "Visit History" at bounding box center [174, 76] width 25 height 8
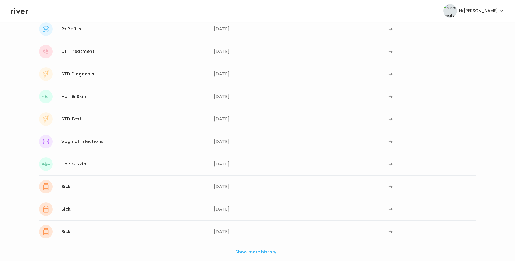
scroll to position [81, 0]
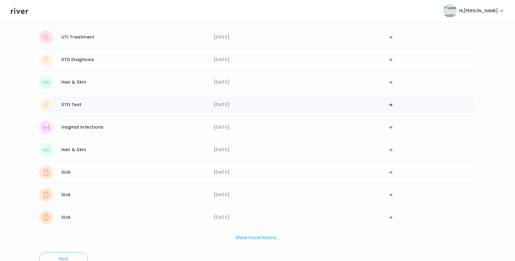
click at [124, 106] on div "STD Test 06/03/2025" at bounding box center [126, 105] width 175 height 14
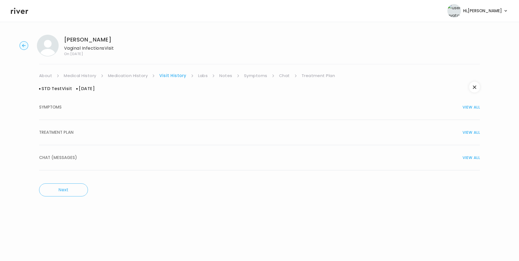
click at [78, 133] on div "TREATMENT PLAN VIEW ALL" at bounding box center [259, 133] width 441 height 8
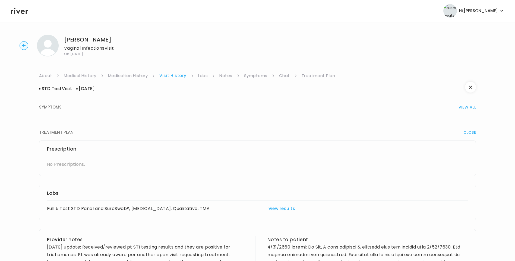
click at [141, 75] on link "Medication History" at bounding box center [128, 76] width 40 height 8
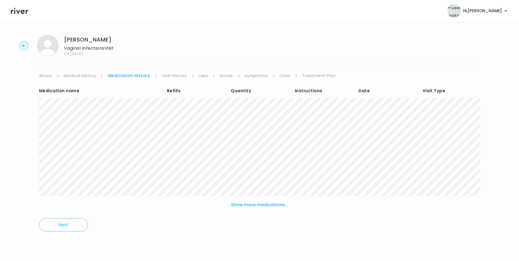
click at [178, 76] on link "Visit History" at bounding box center [174, 76] width 25 height 8
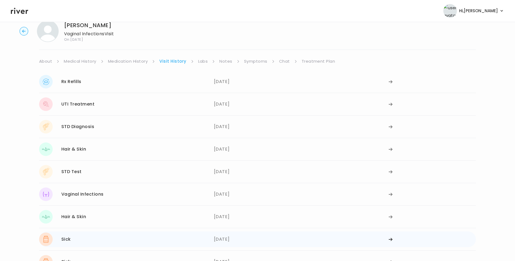
scroll to position [27, 0]
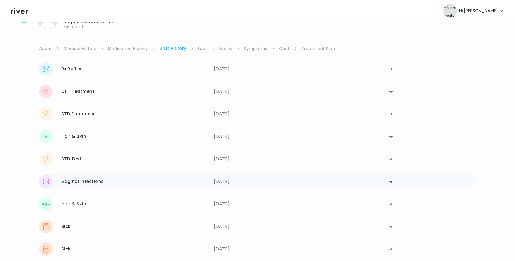
click at [224, 180] on div "06/03/2025" at bounding box center [301, 182] width 175 height 14
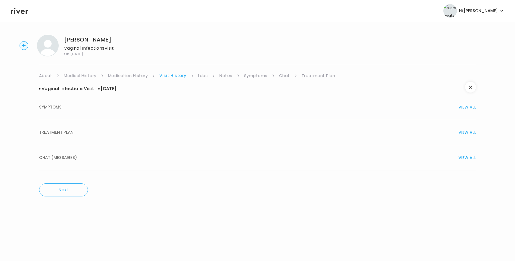
scroll to position [0, 0]
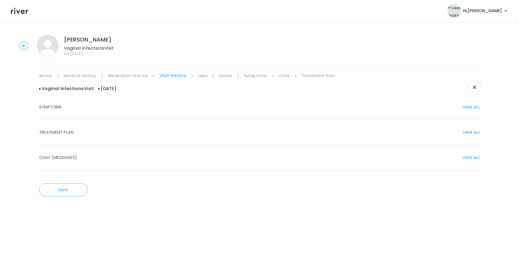
click at [62, 131] on span "TREATMENT PLAN" at bounding box center [56, 133] width 34 height 8
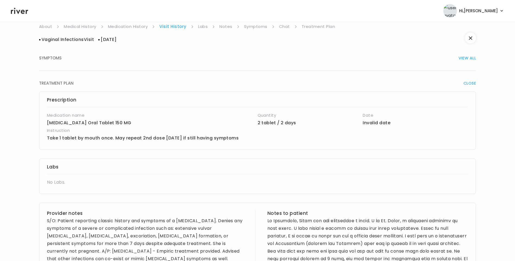
scroll to position [54, 0]
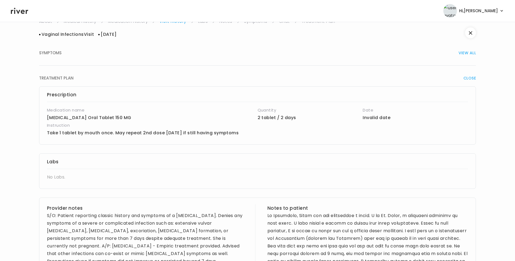
drag, startPoint x: 47, startPoint y: 133, endPoint x: 255, endPoint y: 134, distance: 207.8
click at [255, 134] on p "Take 1 tablet by mouth once. May repeat 2nd dose in 3 days if still having symp…" at bounding box center [222, 133] width 351 height 8
copy p "Take 1 tablet by mouth once. May repeat 2nd dose in 3 days if still having symp…"
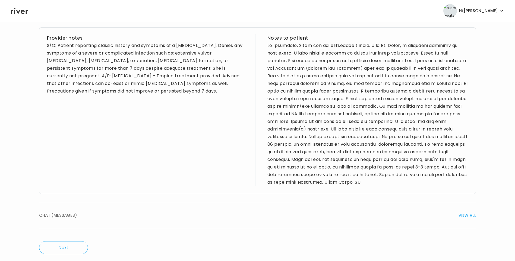
scroll to position [238, 0]
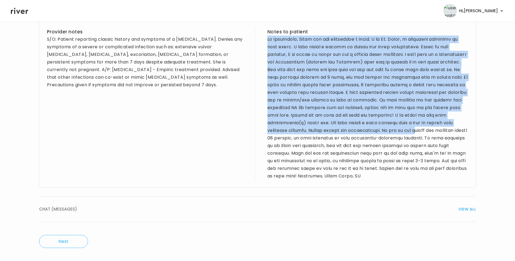
drag, startPoint x: 268, startPoint y: 32, endPoint x: 295, endPoint y: 134, distance: 105.9
click at [295, 134] on div at bounding box center [368, 108] width 201 height 144
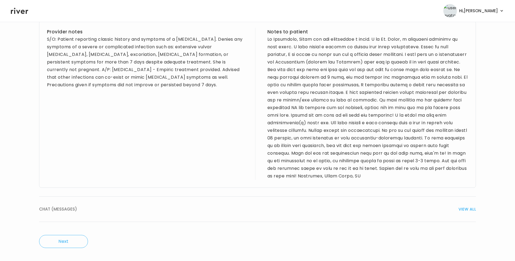
drag, startPoint x: 295, startPoint y: 134, endPoint x: 191, endPoint y: 112, distance: 106.3
click at [190, 112] on div "Provider notes S/O: Patient reporting classic history and symptoms of a vaginal…" at bounding box center [147, 104] width 201 height 152
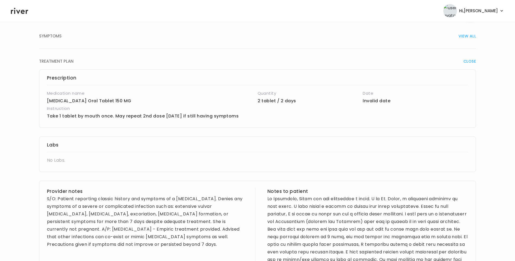
scroll to position [0, 0]
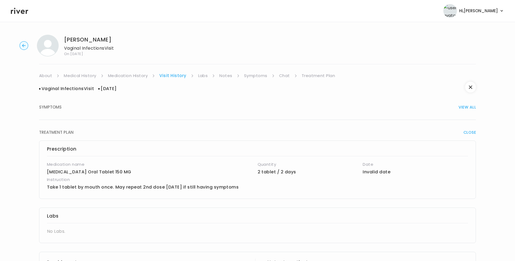
click at [310, 74] on link "Treatment Plan" at bounding box center [319, 76] width 34 height 8
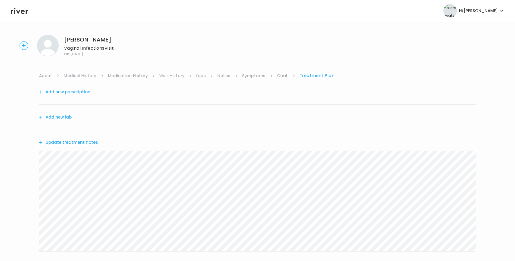
click at [85, 144] on button "Update treatment notes" at bounding box center [68, 143] width 59 height 8
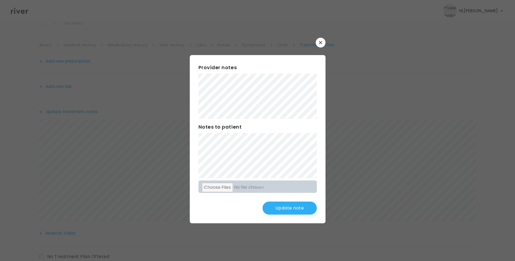
scroll to position [54, 0]
click at [285, 210] on button "Update note" at bounding box center [290, 208] width 54 height 13
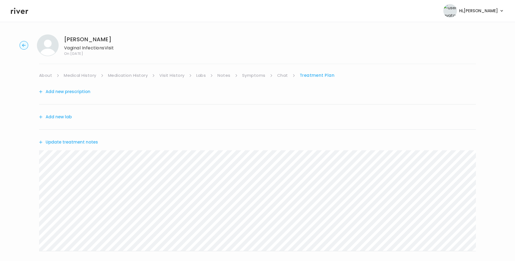
scroll to position [0, 0]
click at [47, 75] on link "About" at bounding box center [45, 76] width 13 height 8
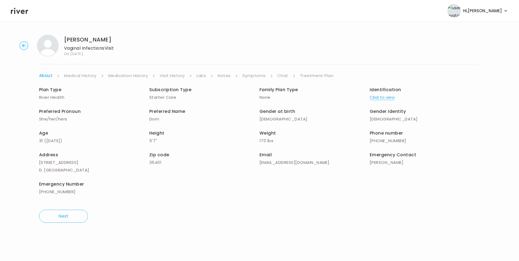
click at [318, 74] on link "Treatment Plan" at bounding box center [317, 76] width 34 height 8
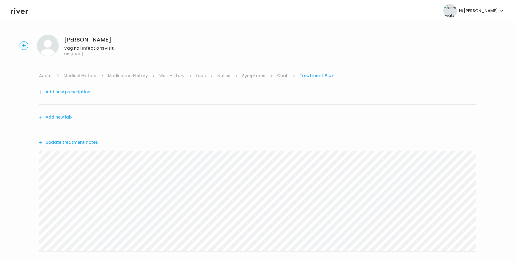
click at [94, 142] on button "Update treatment notes" at bounding box center [68, 143] width 59 height 8
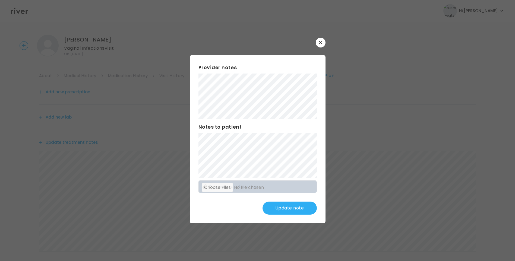
click at [296, 209] on button "Update note" at bounding box center [290, 208] width 54 height 13
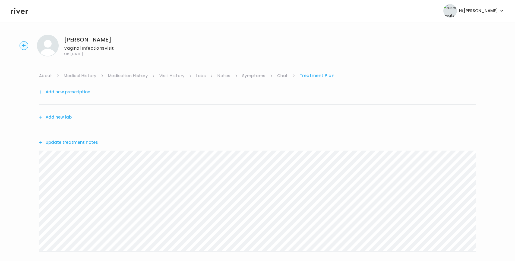
click at [86, 143] on button "Update treatment notes" at bounding box center [68, 143] width 59 height 8
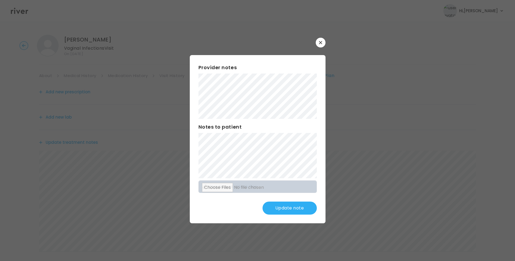
click at [290, 208] on button "Update note" at bounding box center [290, 208] width 54 height 13
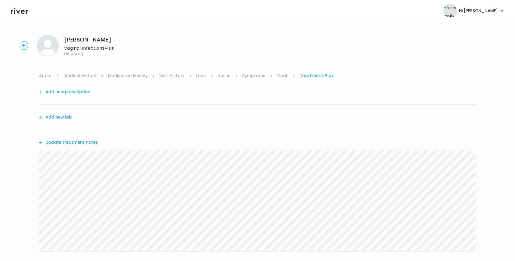
click at [92, 145] on button "Update treatment notes" at bounding box center [68, 143] width 59 height 8
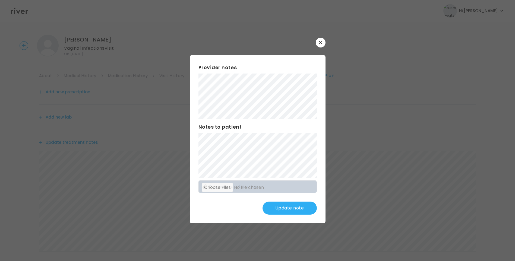
click at [290, 212] on button "Update note" at bounding box center [290, 208] width 54 height 13
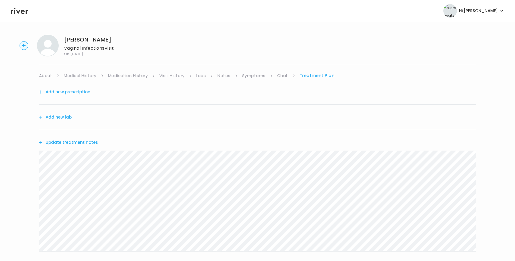
click at [83, 75] on link "Medical History" at bounding box center [80, 76] width 32 height 8
click at [125, 78] on link "Medication History" at bounding box center [130, 76] width 40 height 8
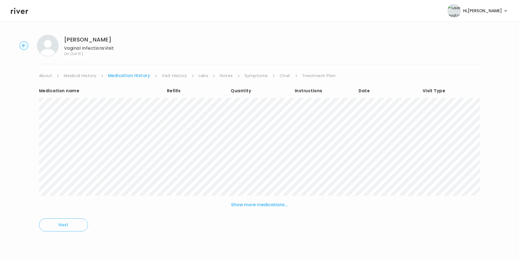
click at [269, 201] on button "Show more medications..." at bounding box center [259, 205] width 61 height 12
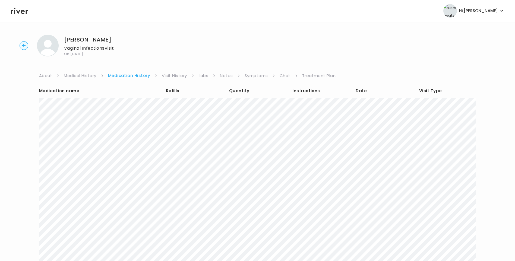
click at [183, 75] on link "Visit History" at bounding box center [174, 76] width 25 height 8
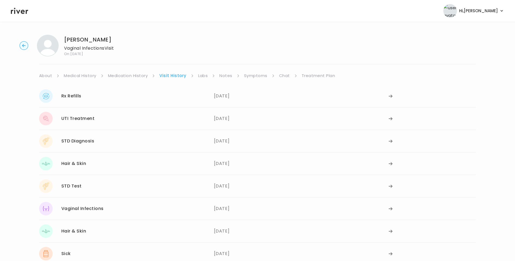
click at [322, 75] on link "Treatment Plan" at bounding box center [319, 76] width 34 height 8
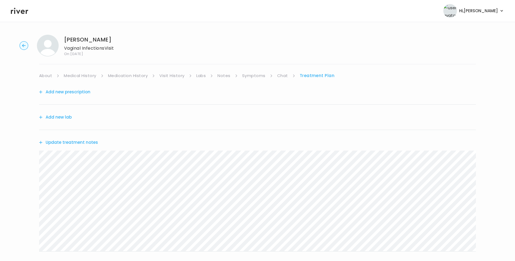
click at [91, 142] on button "Update treatment notes" at bounding box center [68, 143] width 59 height 8
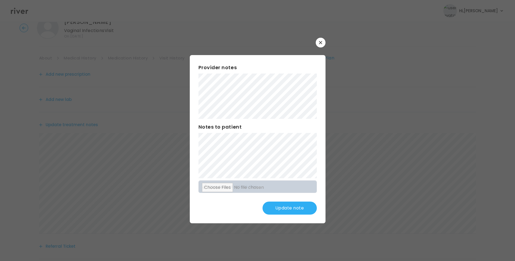
scroll to position [27, 0]
click at [289, 207] on button "Update note" at bounding box center [290, 208] width 54 height 13
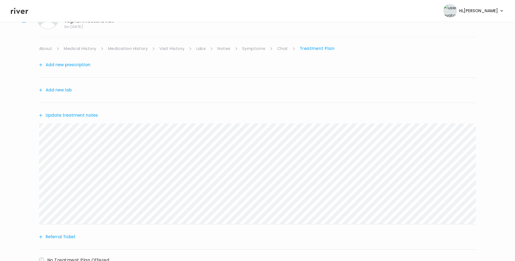
click at [74, 64] on button "Add new prescription" at bounding box center [64, 65] width 51 height 8
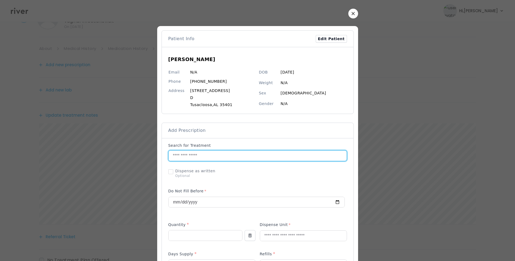
click at [190, 156] on input "text" at bounding box center [253, 156] width 169 height 10
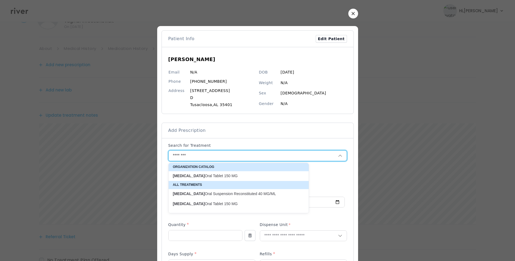
drag, startPoint x: 188, startPoint y: 158, endPoint x: 165, endPoint y: 158, distance: 23.6
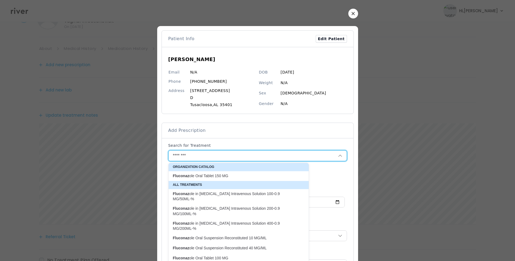
click at [221, 178] on p "Fluconaz ole Oral Tablet 150 MG" at bounding box center [235, 176] width 125 height 5
type input "**********"
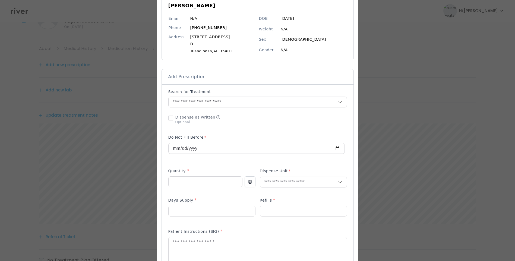
scroll to position [54, 0]
click at [181, 181] on input "number" at bounding box center [206, 181] width 74 height 10
type input "*"
click at [178, 211] on input "number" at bounding box center [212, 211] width 87 height 10
type input "*"
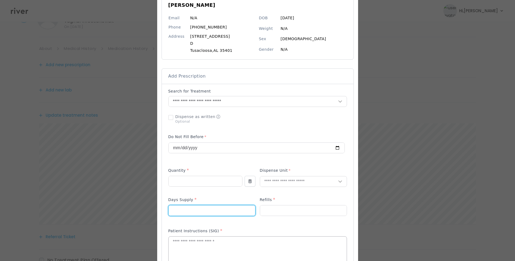
click at [196, 245] on textarea at bounding box center [258, 251] width 178 height 29
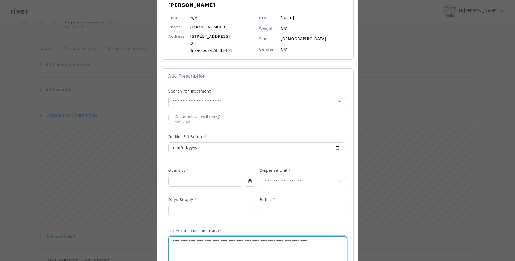
click at [269, 242] on textarea "**********" at bounding box center [258, 251] width 178 height 29
click at [319, 243] on textarea "**********" at bounding box center [258, 251] width 178 height 29
type textarea "**********"
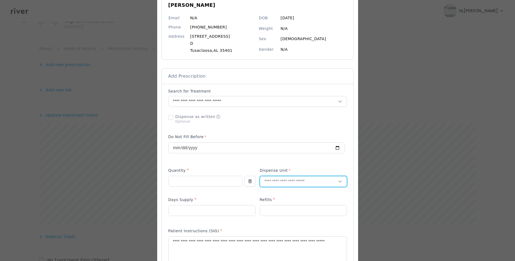
click at [285, 182] on input "text" at bounding box center [299, 182] width 78 height 10
type input "*****"
click at [284, 193] on p "Tablet" at bounding box center [303, 193] width 71 height 8
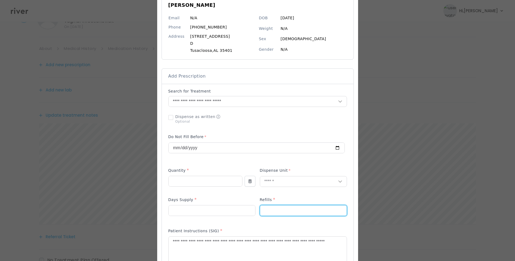
click at [267, 209] on input "number" at bounding box center [303, 211] width 87 height 10
type input "*"
click at [268, 122] on div at bounding box center [257, 119] width 179 height 14
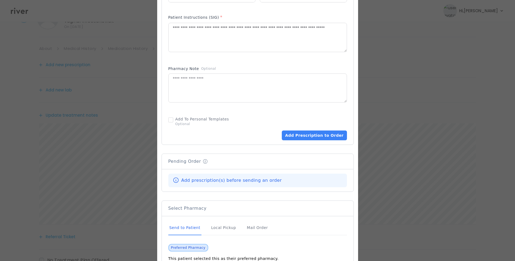
scroll to position [299, 0]
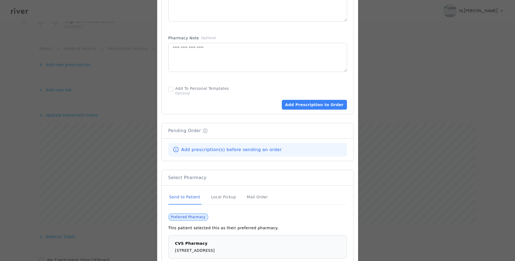
click at [191, 198] on div "Send to Patient" at bounding box center [184, 197] width 33 height 15
click at [176, 195] on div "Send to Patient" at bounding box center [184, 197] width 33 height 15
click at [319, 106] on button "Add Prescription to Order" at bounding box center [314, 105] width 65 height 10
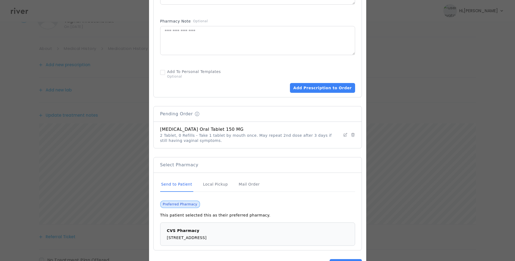
scroll to position [336, 0]
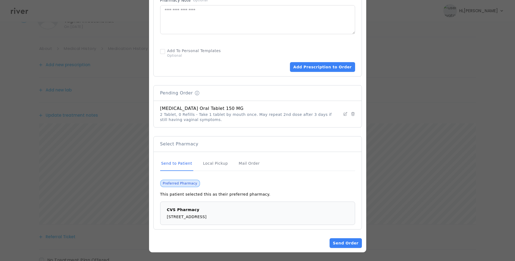
click at [179, 163] on div "Send to Patient" at bounding box center [176, 163] width 33 height 15
click at [351, 244] on button "Send Order" at bounding box center [346, 243] width 32 height 10
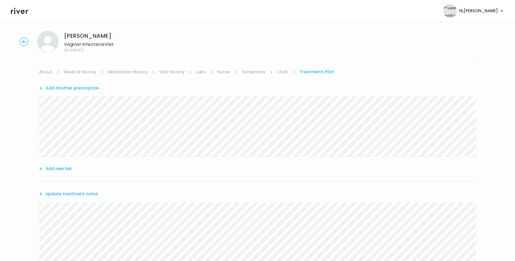
scroll to position [0, 0]
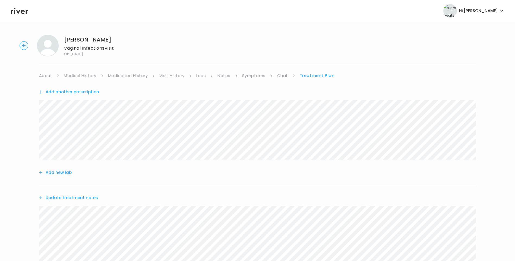
click at [50, 75] on link "About" at bounding box center [45, 76] width 13 height 8
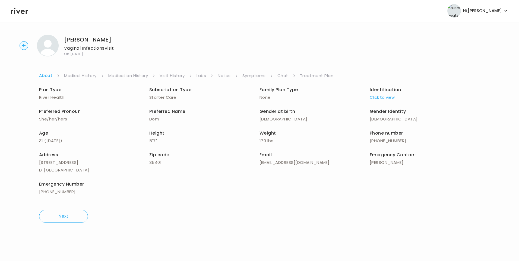
click at [316, 76] on link "Treatment Plan" at bounding box center [317, 76] width 34 height 8
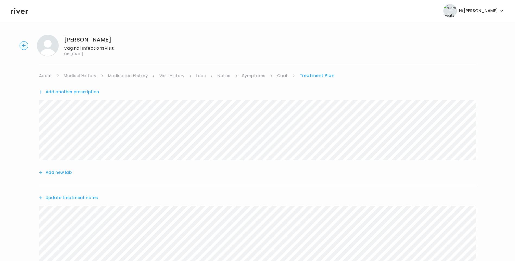
click at [254, 76] on link "Symptoms" at bounding box center [253, 76] width 23 height 8
click at [306, 76] on link "Treatment Plan" at bounding box center [318, 76] width 34 height 8
click at [92, 196] on button "Update treatment notes" at bounding box center [68, 198] width 59 height 8
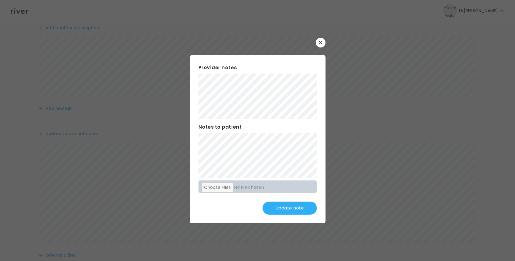
scroll to position [54, 0]
click at [292, 203] on button "Update note" at bounding box center [290, 208] width 54 height 13
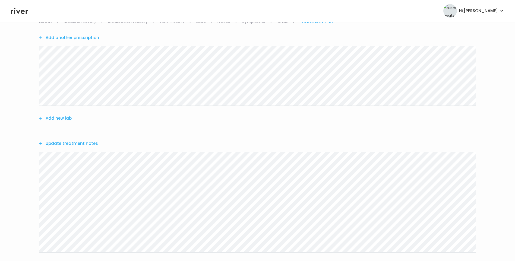
click at [87, 145] on button "Update treatment notes" at bounding box center [68, 144] width 59 height 8
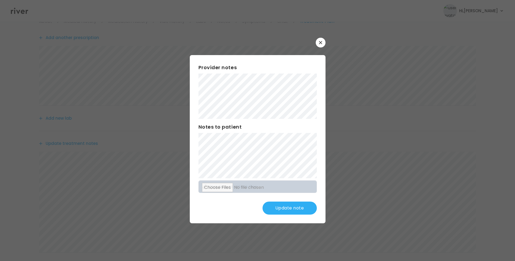
click at [294, 209] on button "Update note" at bounding box center [290, 208] width 54 height 13
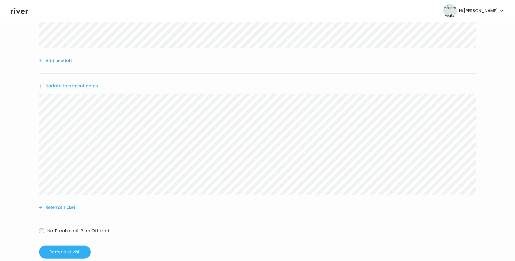
scroll to position [122, 0]
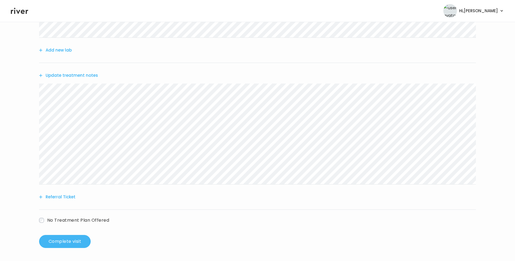
click at [62, 243] on button "Complete visit" at bounding box center [65, 241] width 52 height 13
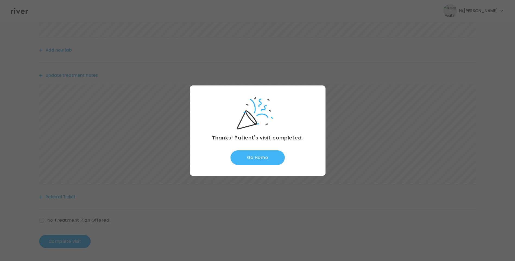
click at [263, 157] on button "Go Home" at bounding box center [258, 157] width 54 height 15
